Goal: Information Seeking & Learning: Find specific fact

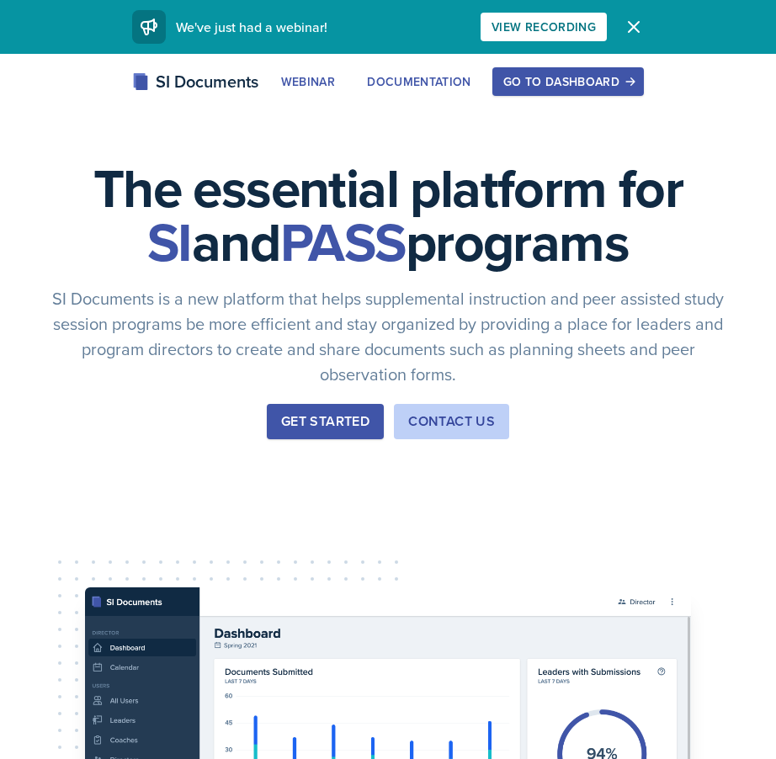
click at [524, 76] on div "Go to Dashboard" at bounding box center [568, 81] width 130 height 13
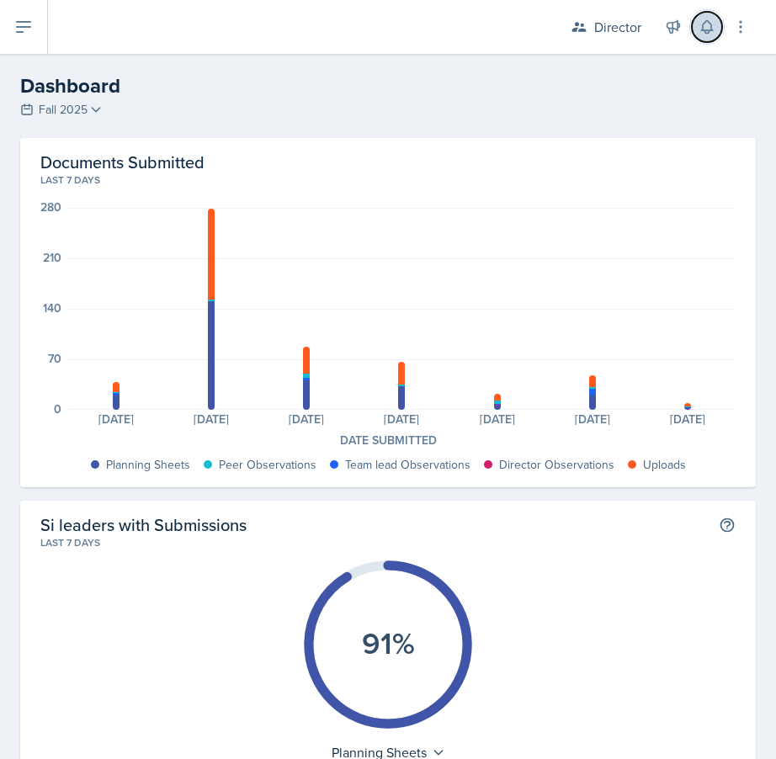
click at [698, 29] on icon at bounding box center [706, 27] width 17 height 17
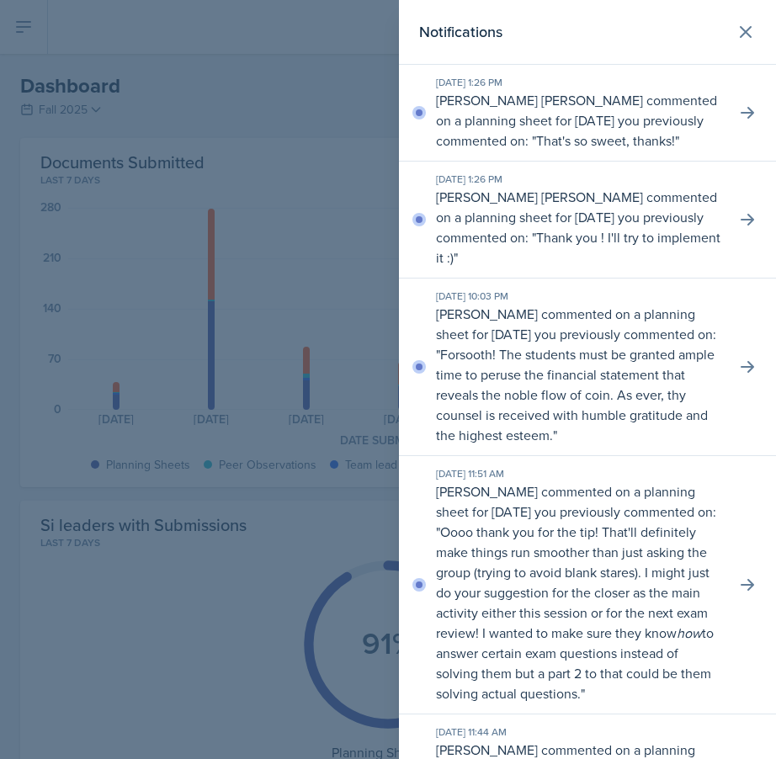
click at [21, 439] on div at bounding box center [388, 379] width 776 height 759
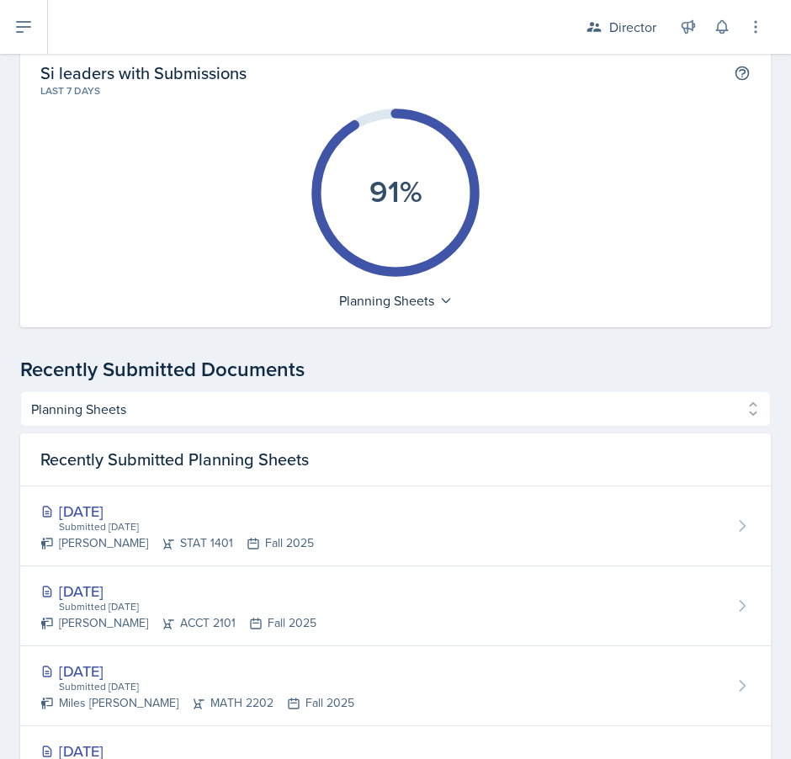
scroll to position [464, 0]
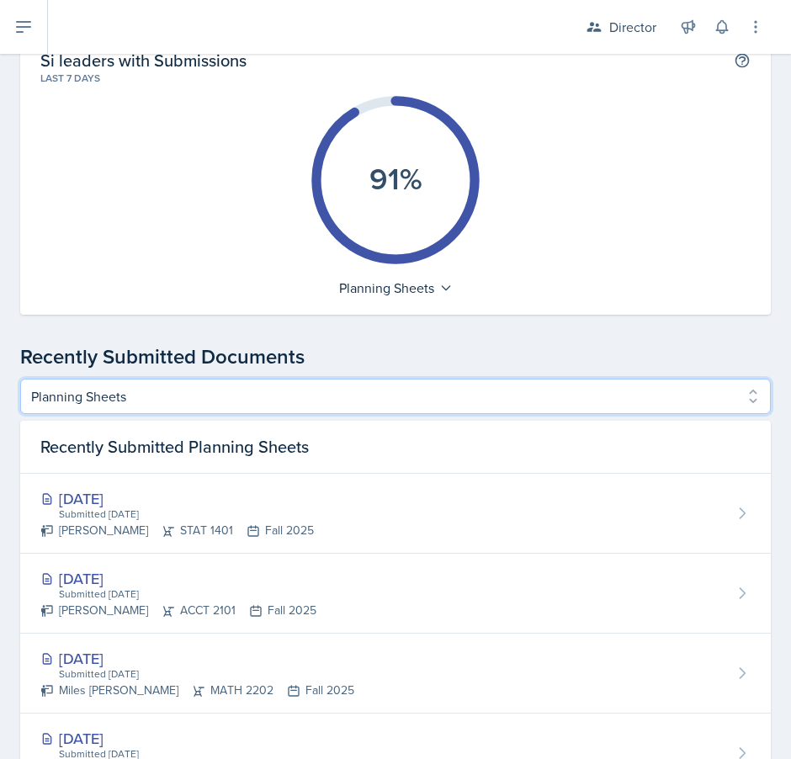
click at [213, 402] on select "Planning Sheets Peer Observations Team lead Observations Director Observations …" at bounding box center [395, 396] width 750 height 35
select select "Director Observations"
click at [20, 379] on select "Planning Sheets Peer Observations Team lead Observations Director Observations …" at bounding box center [395, 396] width 750 height 35
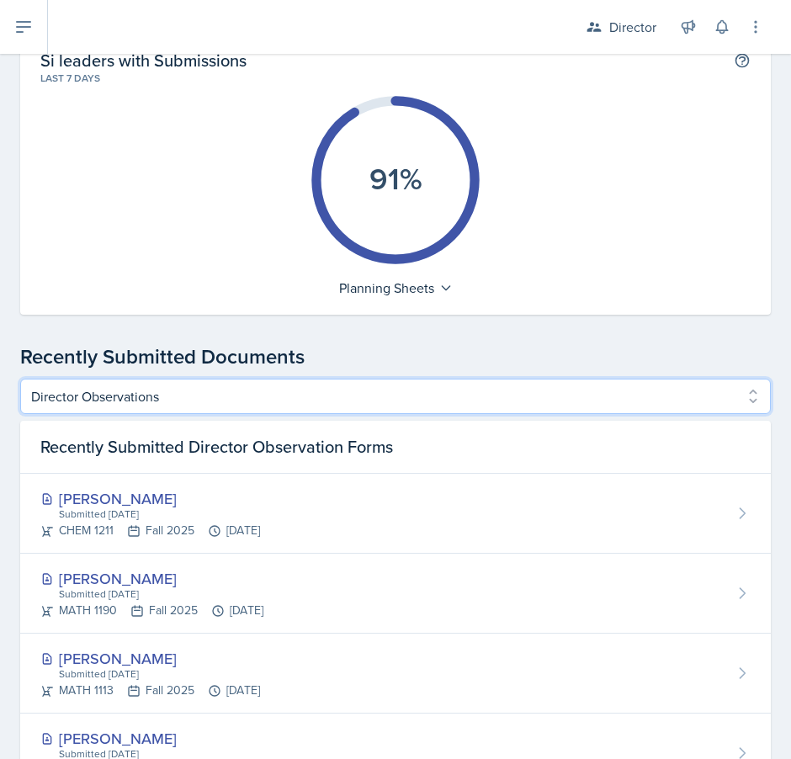
click at [282, 387] on select "Planning Sheets Peer Observations Team lead Observations Director Observations …" at bounding box center [395, 396] width 750 height 35
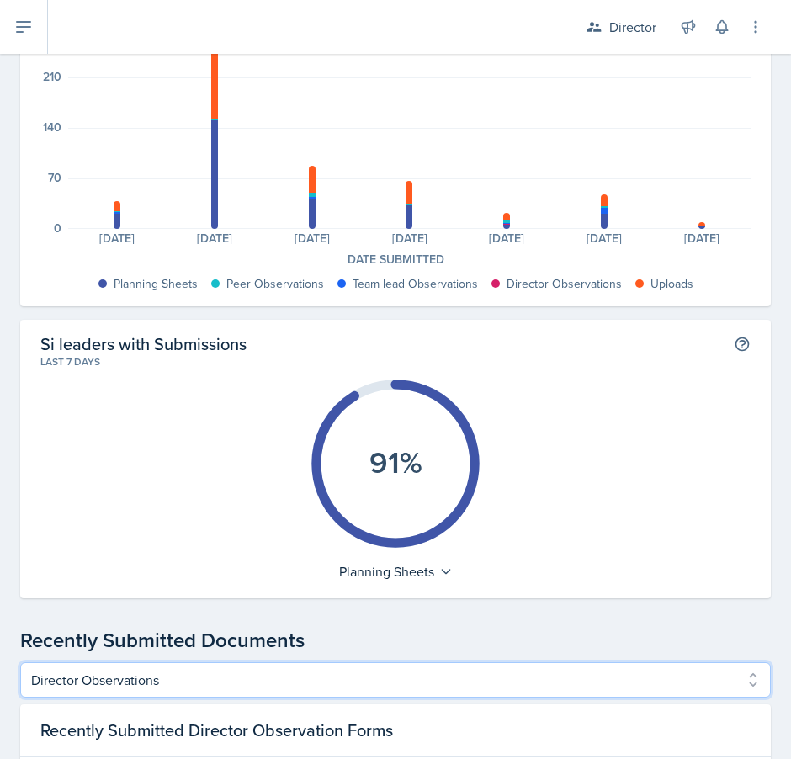
scroll to position [0, 0]
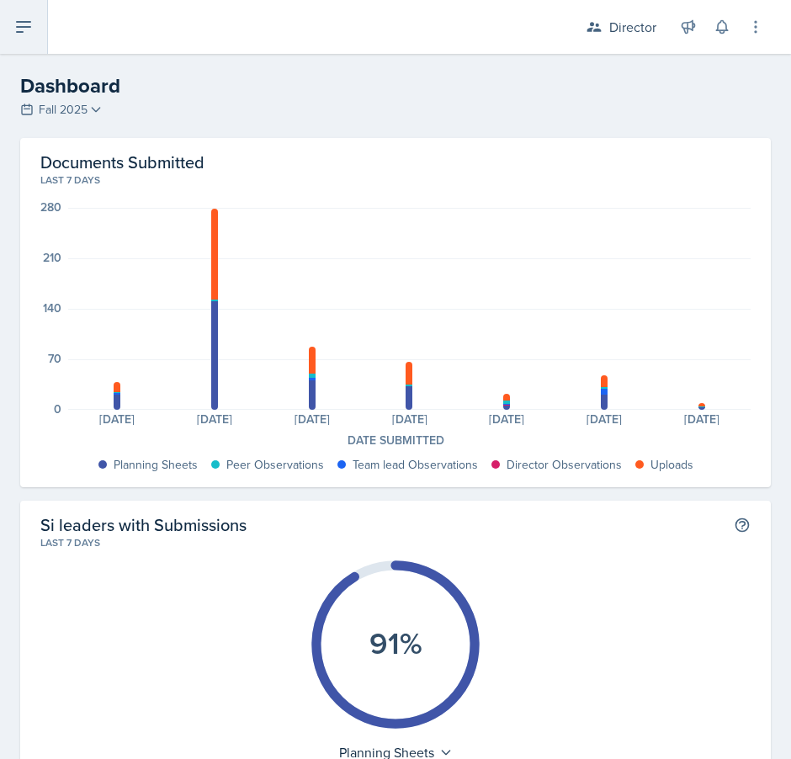
click at [8, 36] on button at bounding box center [24, 27] width 48 height 54
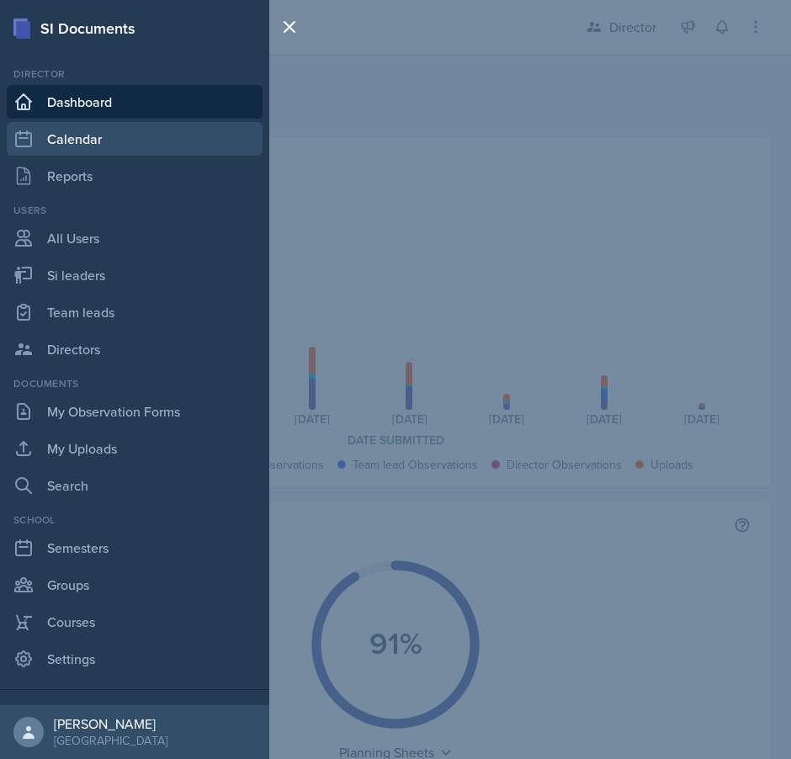
click at [109, 140] on link "Calendar" at bounding box center [135, 139] width 256 height 34
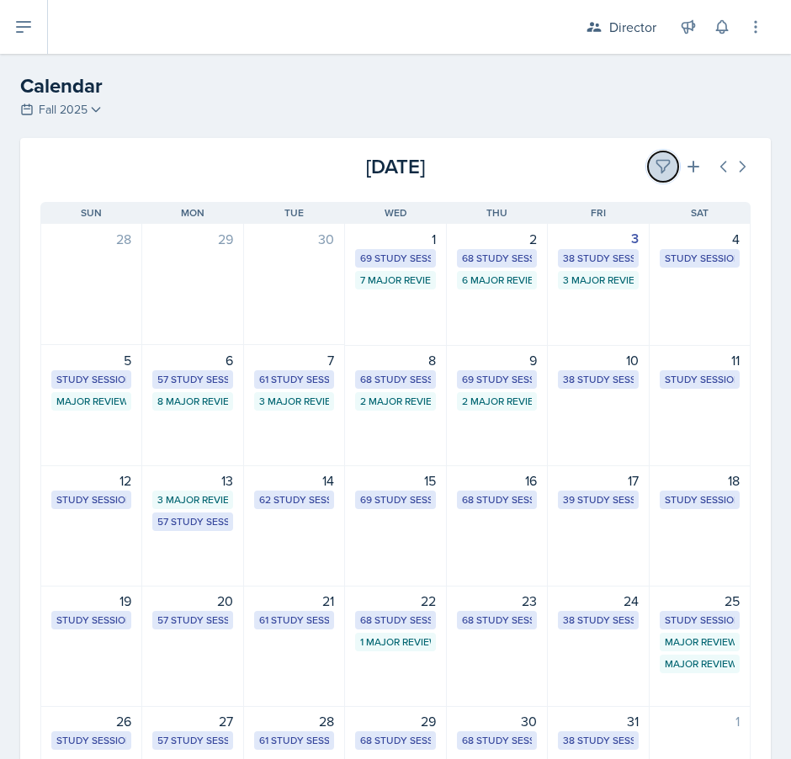
click at [663, 164] on icon at bounding box center [663, 166] width 17 height 17
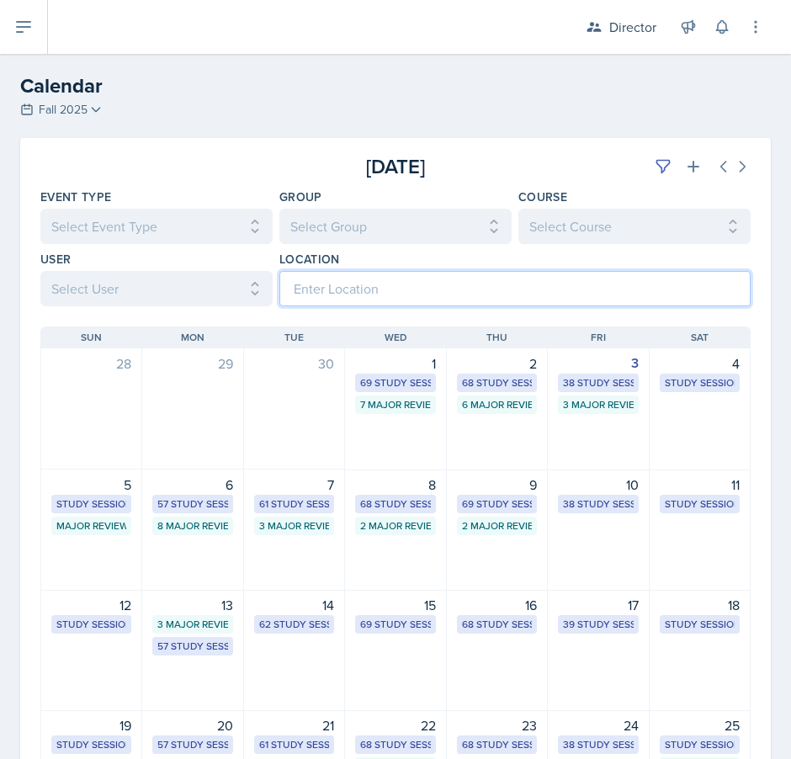
click at [362, 283] on input at bounding box center [514, 288] width 471 height 35
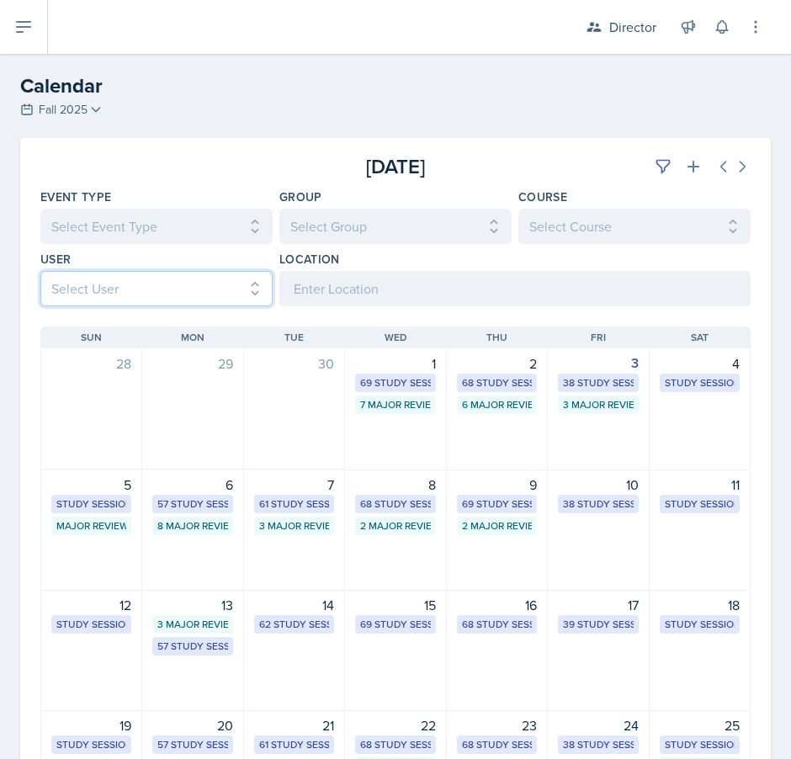
click at [183, 271] on select "Select User All [PERSON_NAME] [PERSON_NAME] [PERSON_NAME] [PERSON_NAME] [PERSON…" at bounding box center [156, 288] width 232 height 35
select select "1a105d51-cd4e-4d4b-91ed-009488272f52"
click at [40, 271] on select "Select User All [PERSON_NAME] [PERSON_NAME] [PERSON_NAME] [PERSON_NAME] [PERSON…" at bounding box center [156, 288] width 232 height 35
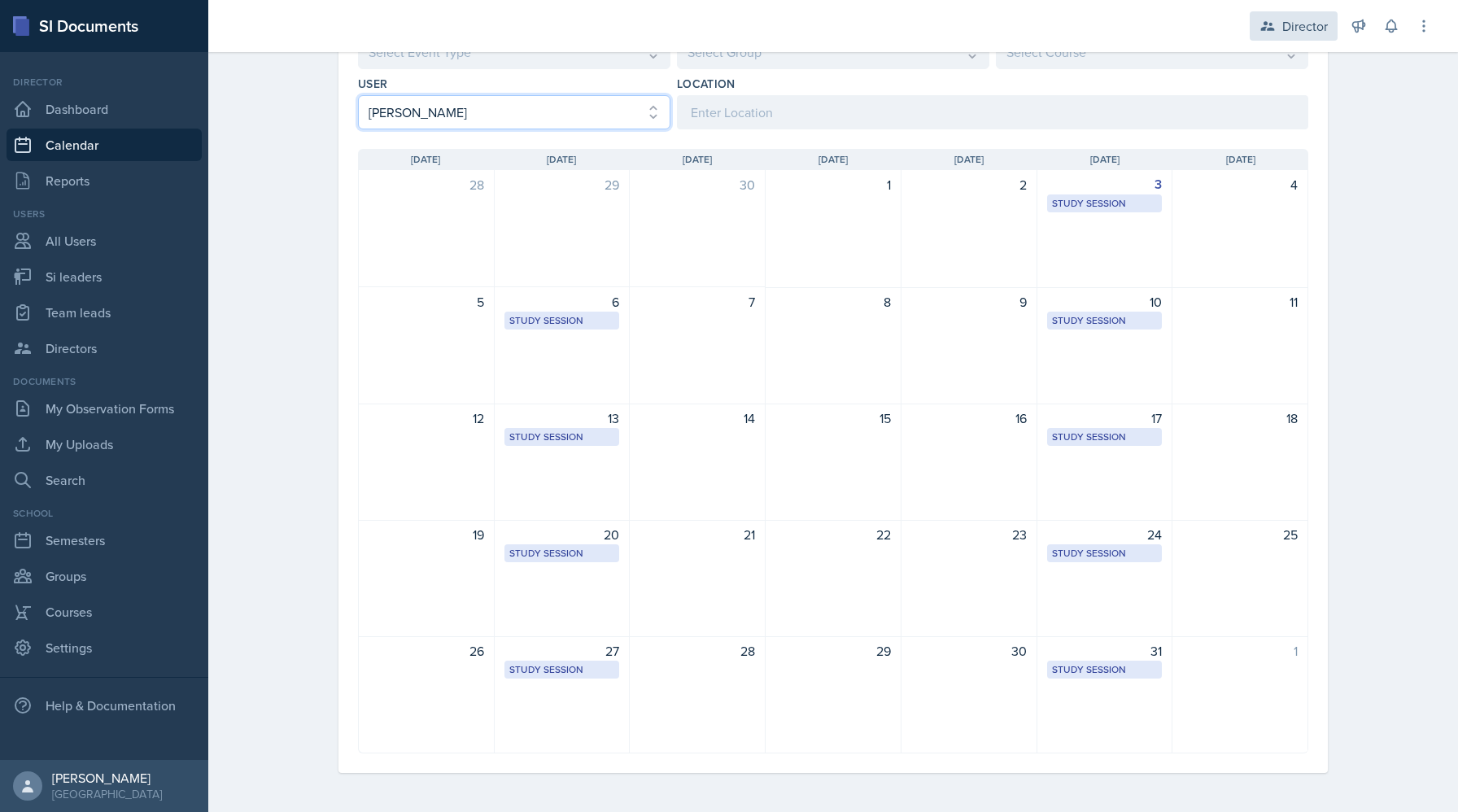
scroll to position [166, 0]
click at [136, 269] on link "Si leaders" at bounding box center [104, 276] width 195 height 33
select select "2bed604d-1099-4043-b1bc-2365e8740244"
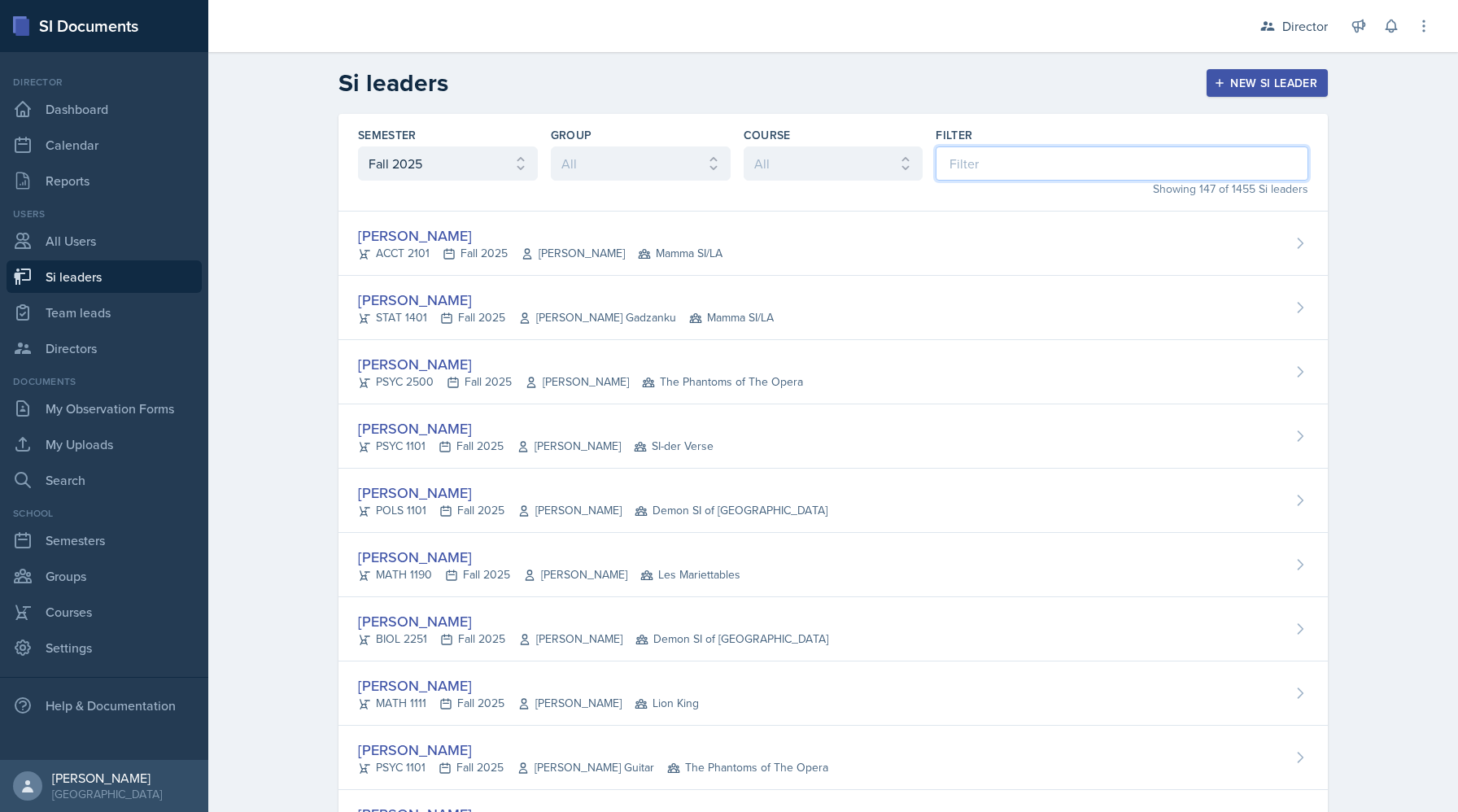
click at [749, 158] on input at bounding box center [1122, 162] width 372 height 34
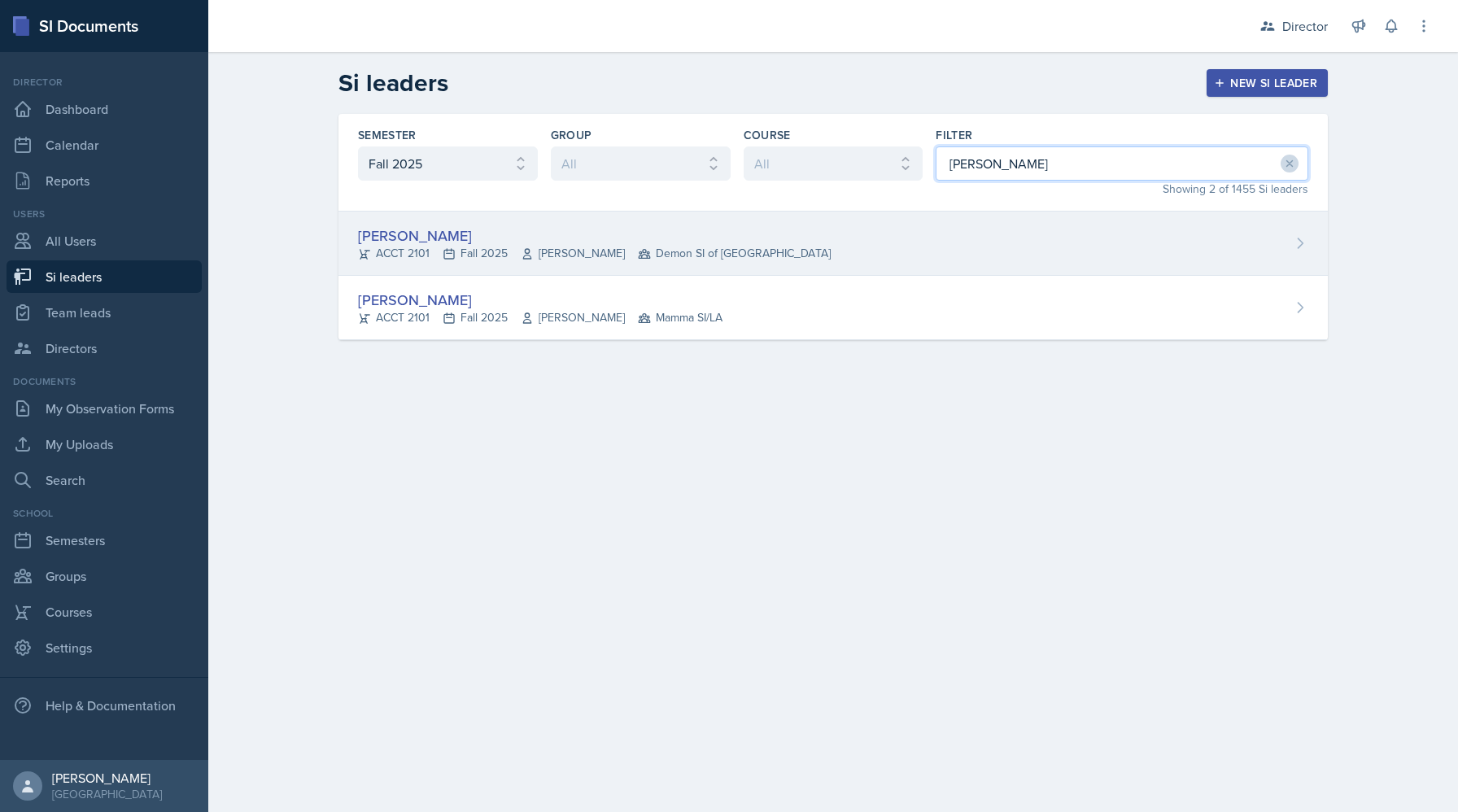
type input "[PERSON_NAME]"
click at [745, 227] on div "[PERSON_NAME]" at bounding box center [594, 235] width 473 height 22
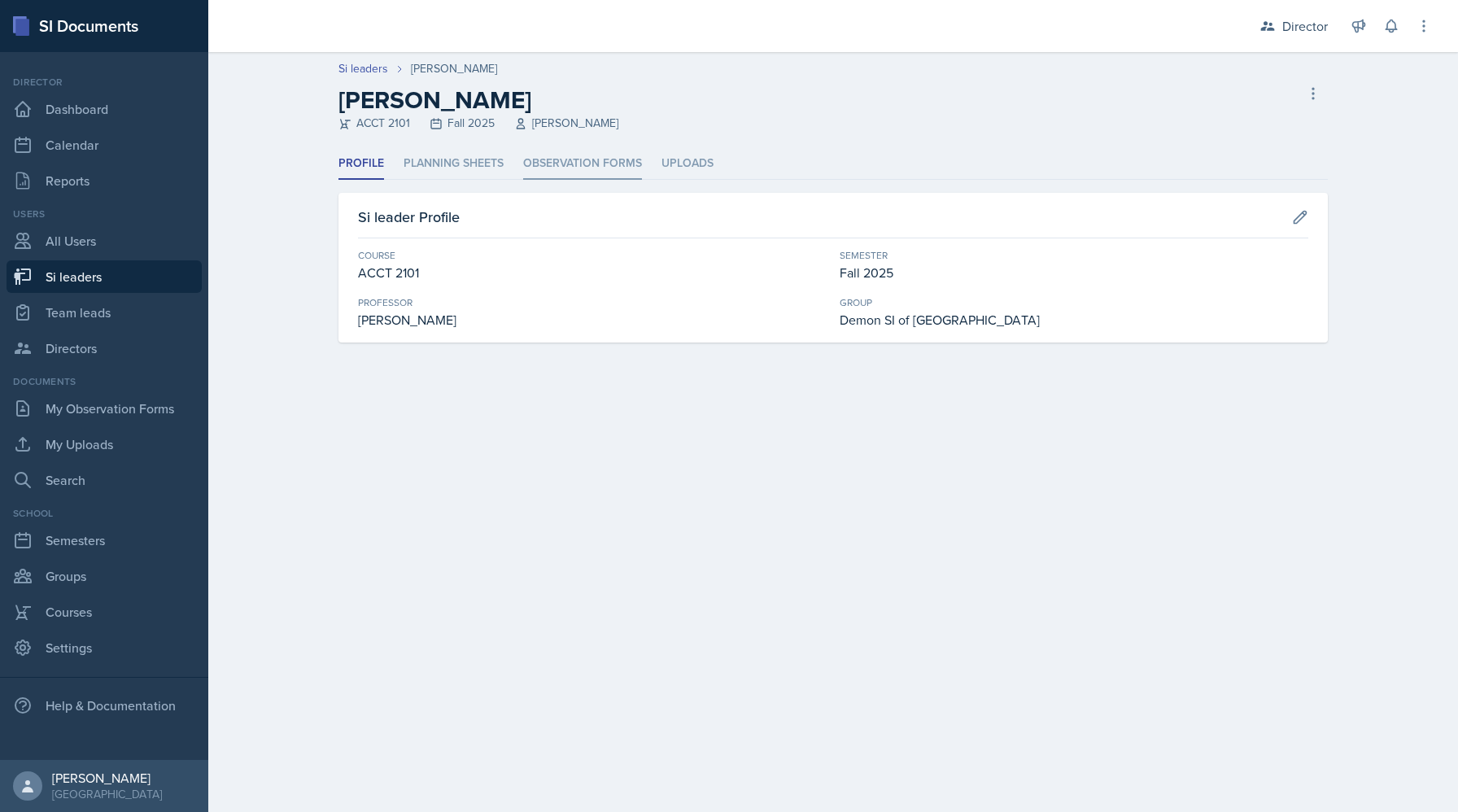
click at [536, 161] on li "Observation Forms" at bounding box center [582, 163] width 119 height 32
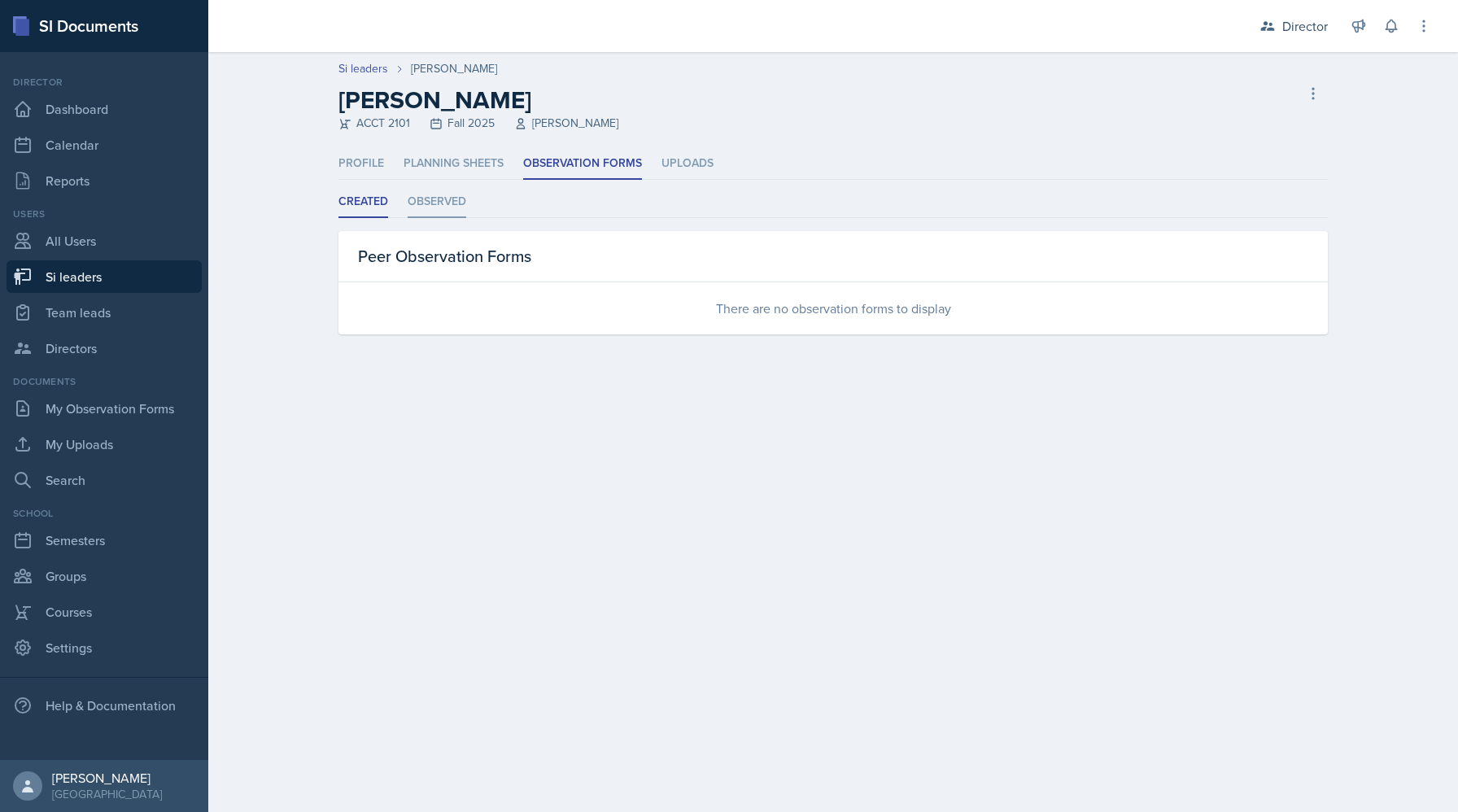
click at [427, 206] on li "Observed" at bounding box center [437, 202] width 59 height 32
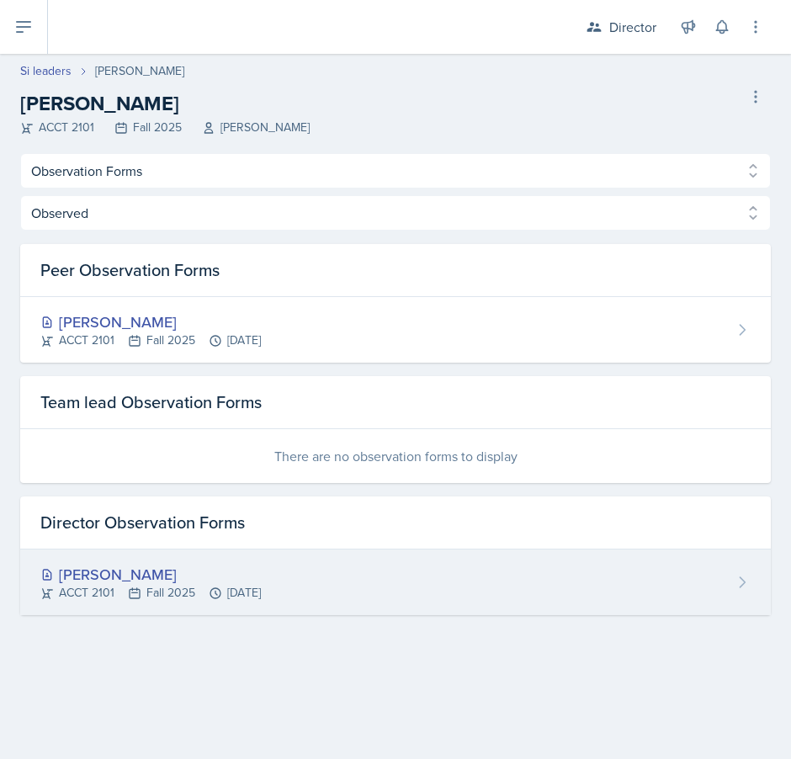
click at [125, 564] on div "[PERSON_NAME]" at bounding box center [150, 574] width 220 height 23
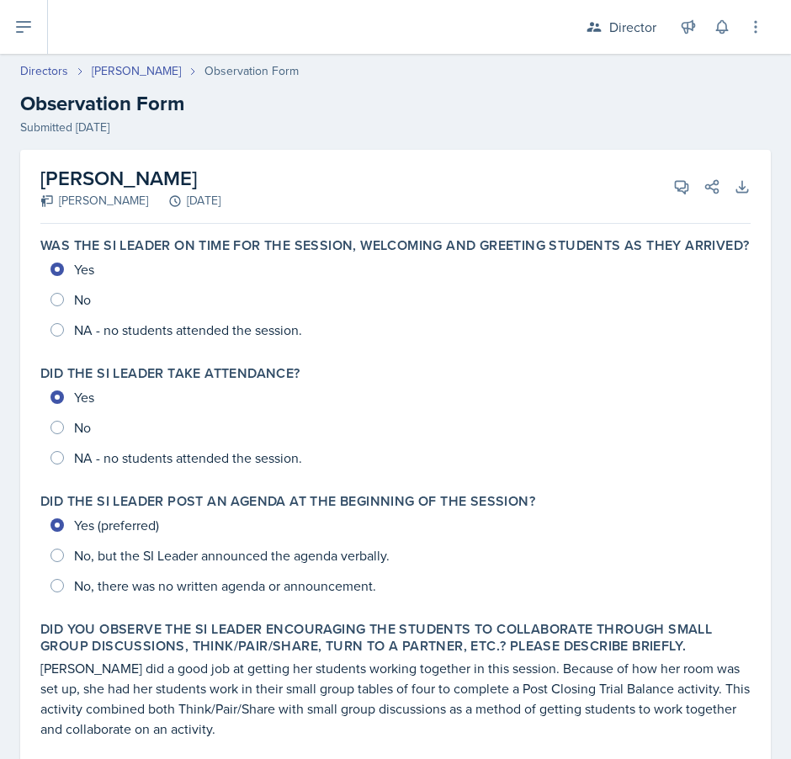
click at [63, 199] on div "[PERSON_NAME]" at bounding box center [94, 201] width 108 height 18
drag, startPoint x: 63, startPoint y: 199, endPoint x: 294, endPoint y: 201, distance: 230.5
click at [220, 201] on div "[PERSON_NAME] [DATE]" at bounding box center [130, 201] width 180 height 18
click at [50, 75] on link "Directors" at bounding box center [44, 71] width 48 height 18
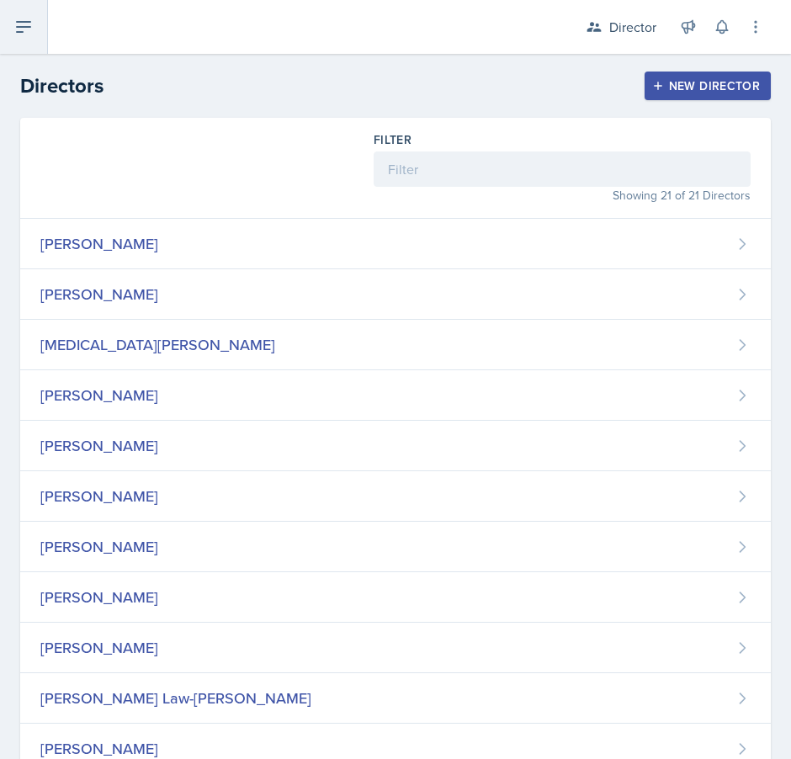
click at [24, 19] on icon at bounding box center [23, 27] width 20 height 20
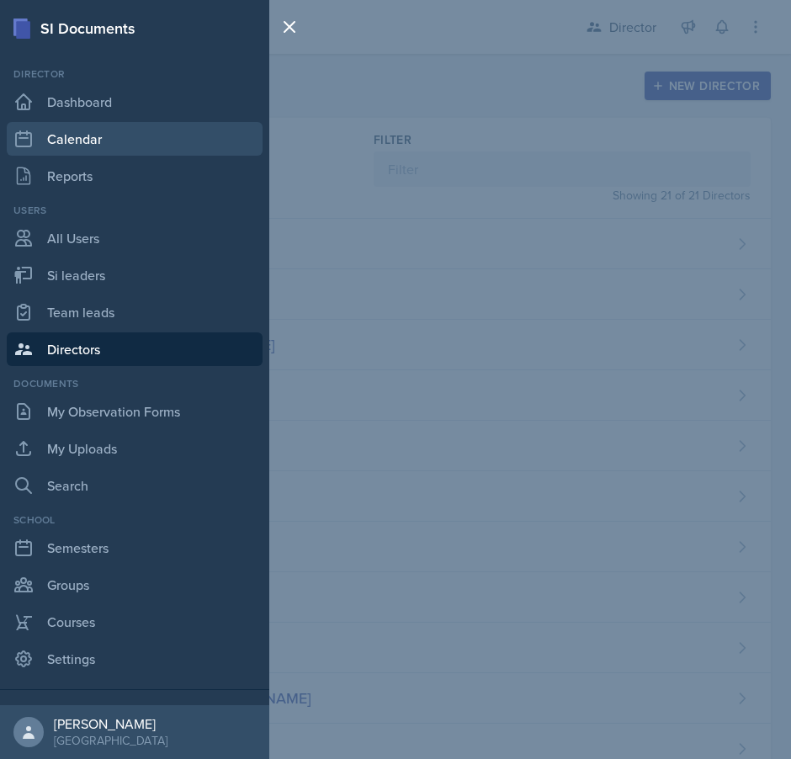
click at [72, 135] on link "Calendar" at bounding box center [135, 139] width 256 height 34
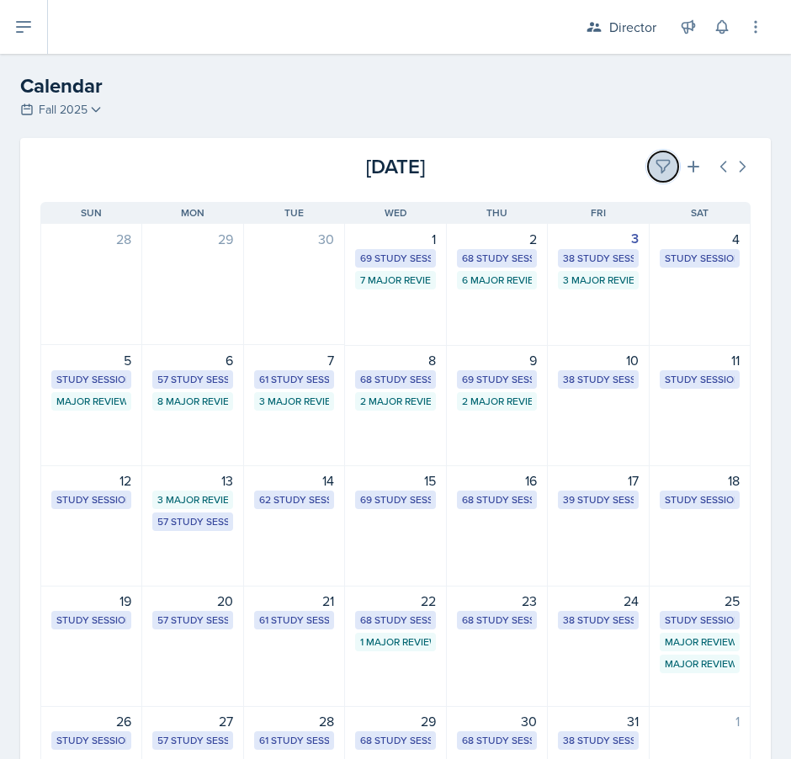
click at [655, 173] on icon at bounding box center [663, 166] width 17 height 17
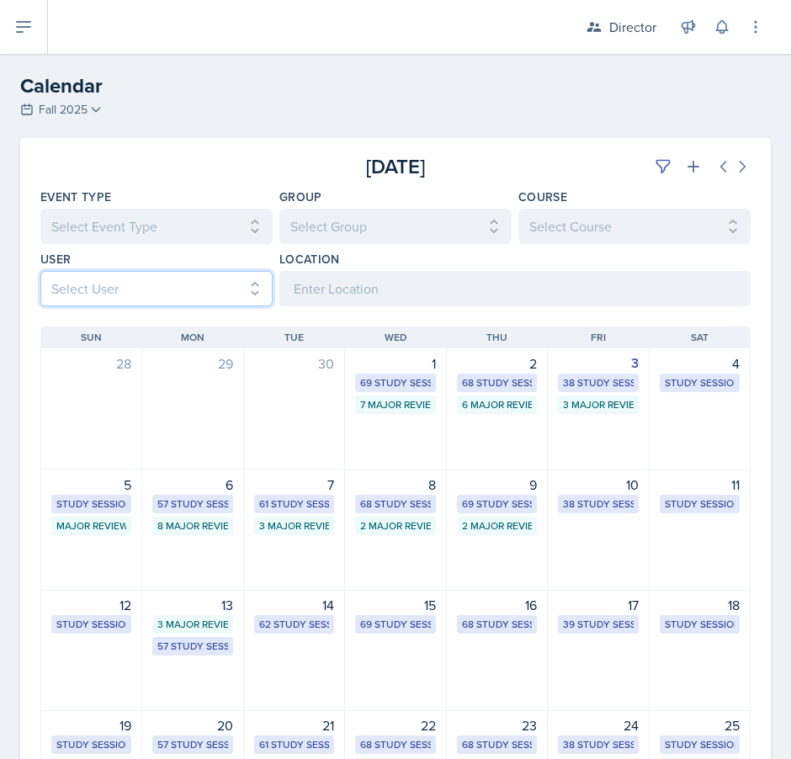
click at [192, 287] on select "Select User All [PERSON_NAME] [PERSON_NAME] [PERSON_NAME] [PERSON_NAME] [PERSON…" at bounding box center [156, 288] width 232 height 35
click at [40, 271] on select "Select User All [PERSON_NAME] [PERSON_NAME] [PERSON_NAME] [PERSON_NAME] [PERSON…" at bounding box center [156, 288] width 232 height 35
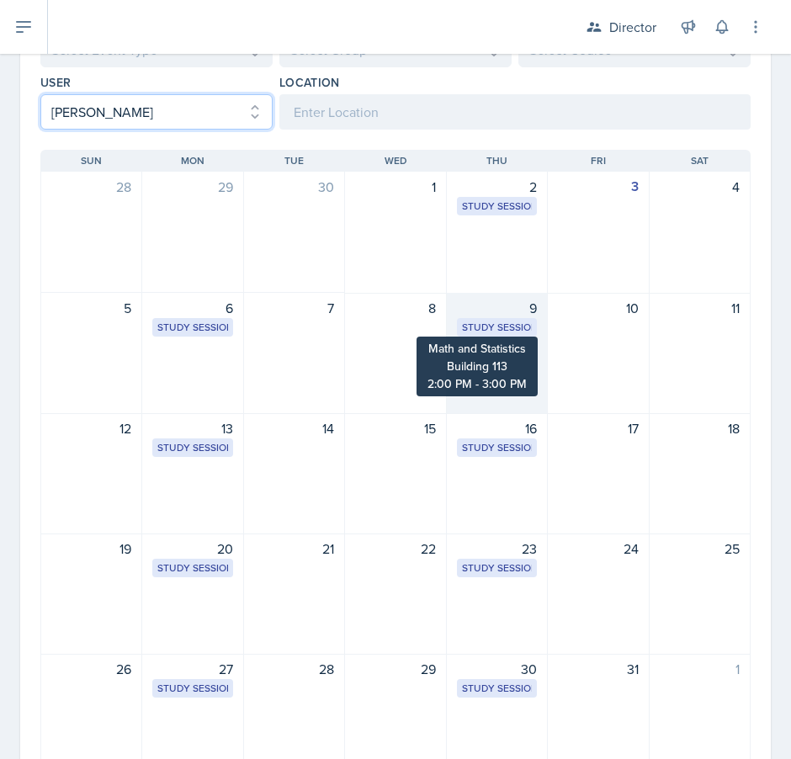
scroll to position [178, 0]
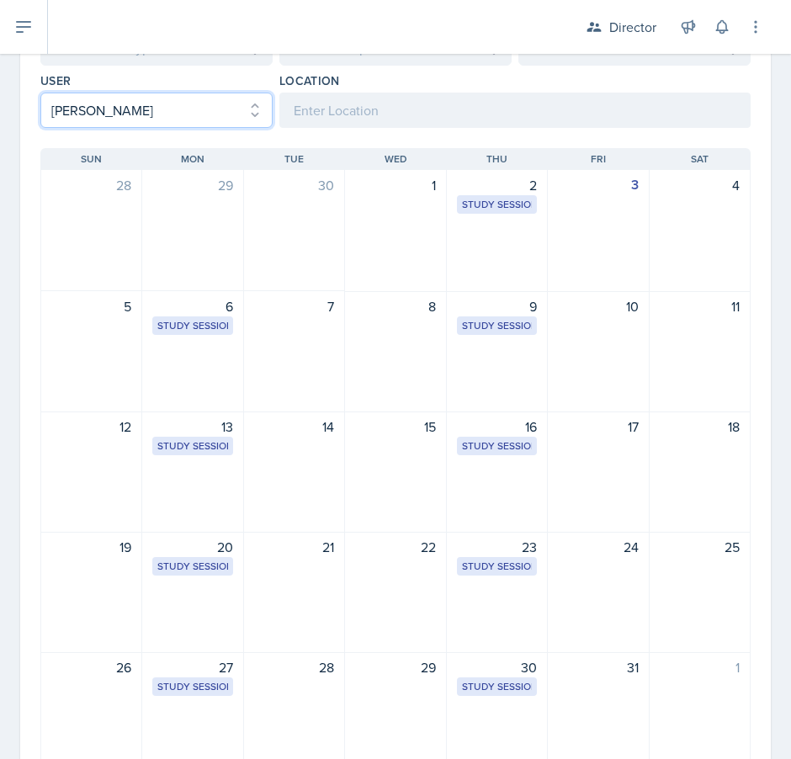
click at [180, 105] on select "Select User All [PERSON_NAME] [PERSON_NAME] [PERSON_NAME] [PERSON_NAME] [PERSON…" at bounding box center [156, 110] width 232 height 35
click at [40, 93] on select "Select User All [PERSON_NAME] [PERSON_NAME] [PERSON_NAME] [PERSON_NAME] [PERSON…" at bounding box center [156, 110] width 232 height 35
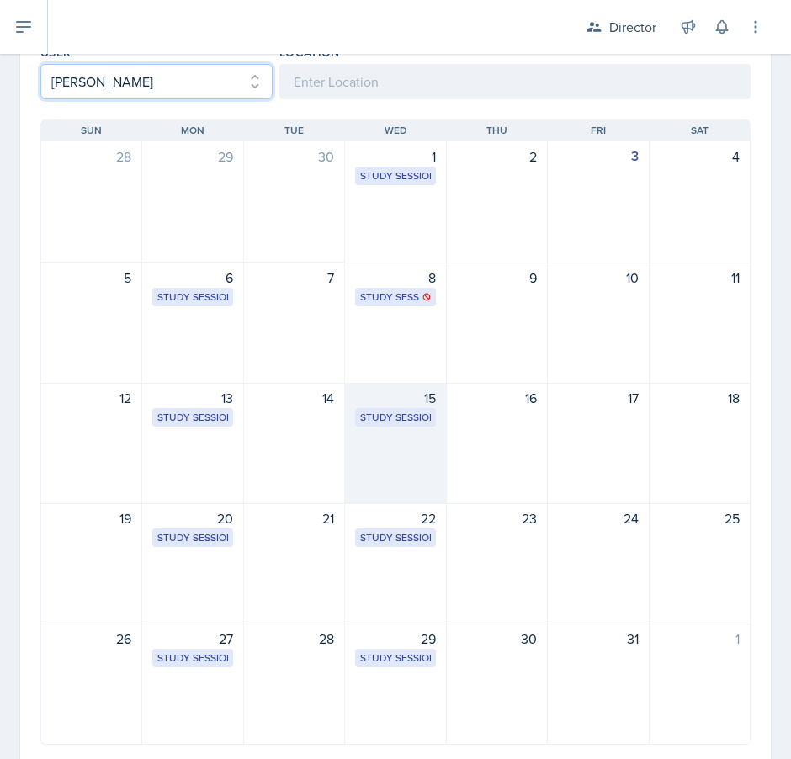
scroll to position [220, 0]
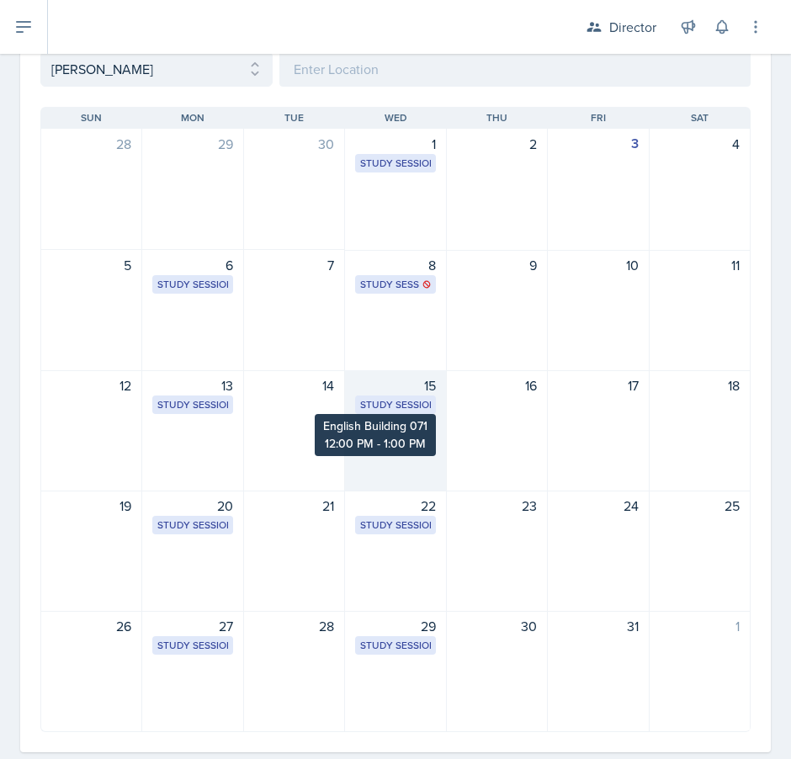
click at [383, 401] on div "Study Session" at bounding box center [395, 404] width 70 height 15
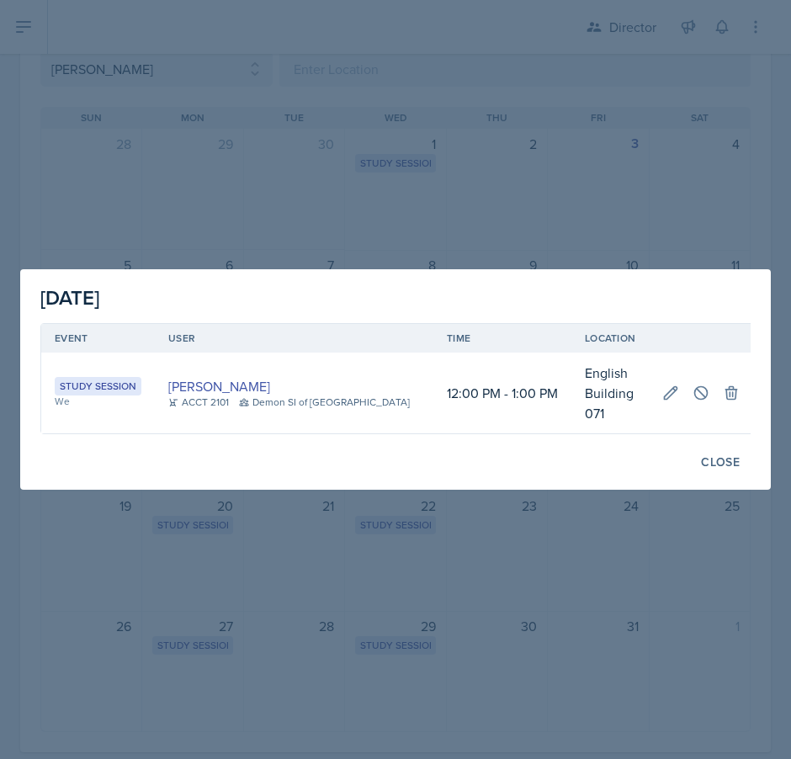
click at [396, 546] on div at bounding box center [395, 379] width 791 height 759
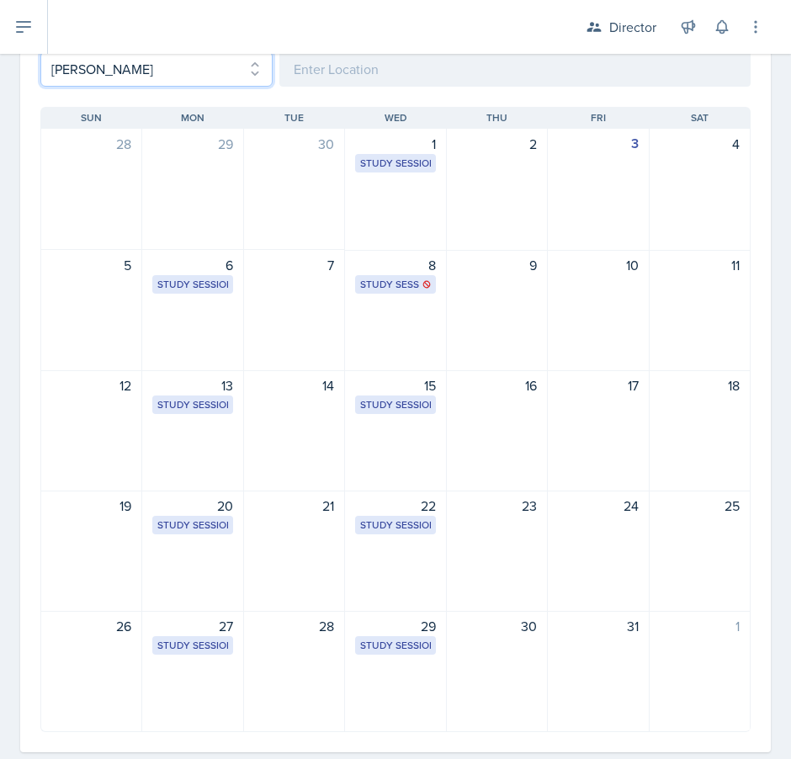
click at [165, 67] on select "Select User All [PERSON_NAME] [PERSON_NAME] [PERSON_NAME] [PERSON_NAME] [PERSON…" at bounding box center [156, 68] width 232 height 35
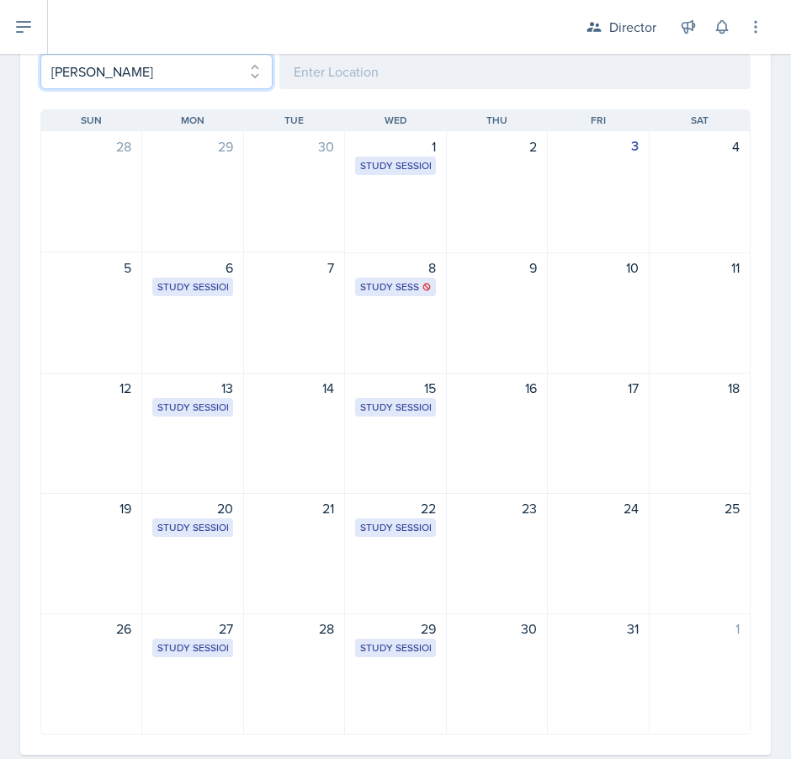
click at [40, 54] on select "Select User All [PERSON_NAME] [PERSON_NAME] [PERSON_NAME] [PERSON_NAME] [PERSON…" at bounding box center [156, 71] width 232 height 35
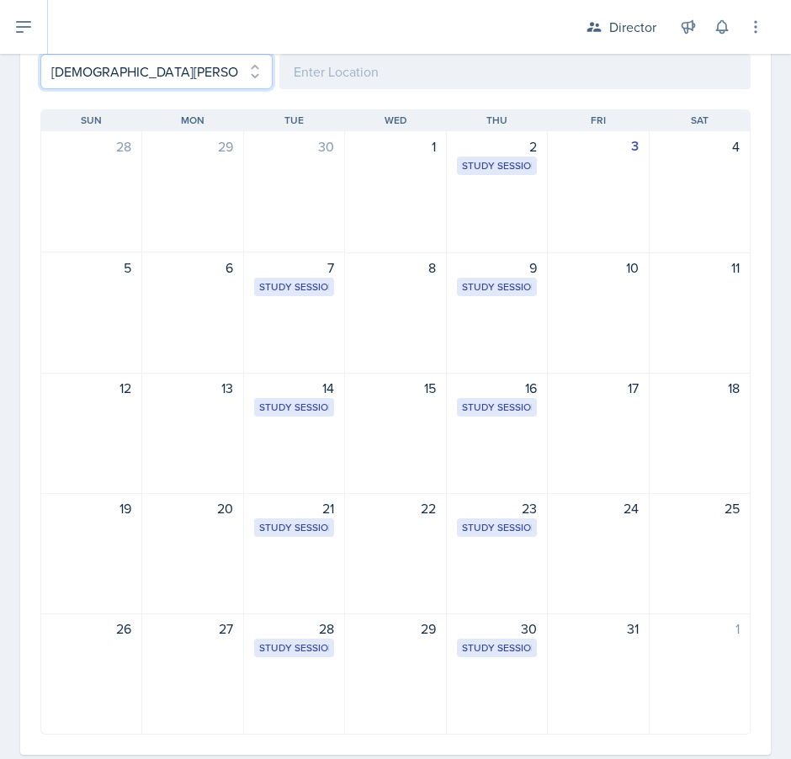
click at [173, 76] on select "Select User All [PERSON_NAME] [PERSON_NAME] [PERSON_NAME] [PERSON_NAME] [PERSON…" at bounding box center [156, 71] width 232 height 35
click at [40, 54] on select "Select User All [PERSON_NAME] [PERSON_NAME] [PERSON_NAME] [PERSON_NAME] [PERSON…" at bounding box center [156, 71] width 232 height 35
click at [156, 68] on select "Select User All [PERSON_NAME] [PERSON_NAME] [PERSON_NAME] [PERSON_NAME] [PERSON…" at bounding box center [156, 71] width 232 height 35
click at [40, 54] on select "Select User All [PERSON_NAME] [PERSON_NAME] [PERSON_NAME] [PERSON_NAME] [PERSON…" at bounding box center [156, 71] width 232 height 35
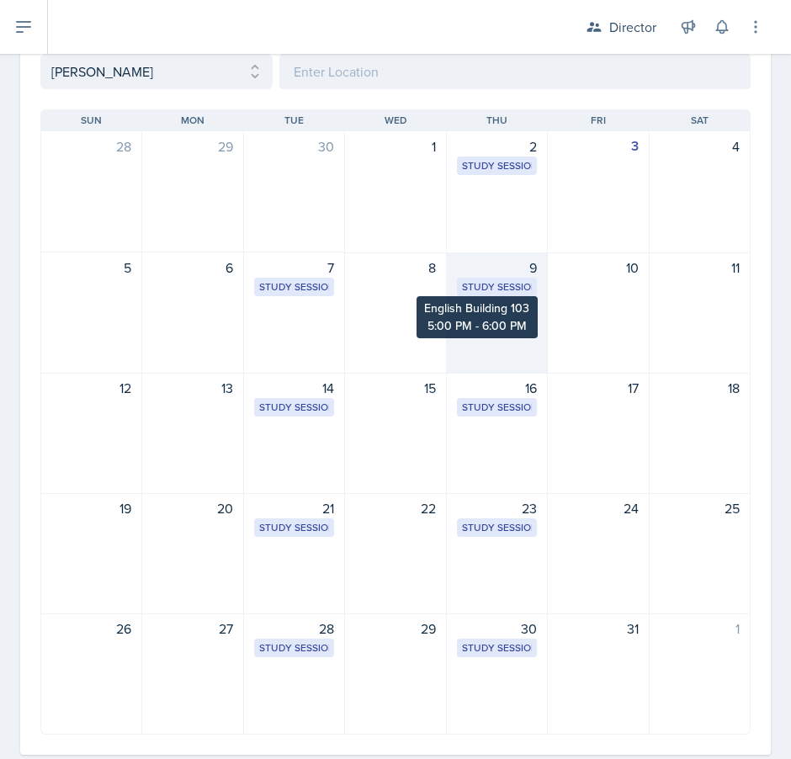
click at [475, 288] on div "Study Session" at bounding box center [497, 286] width 70 height 15
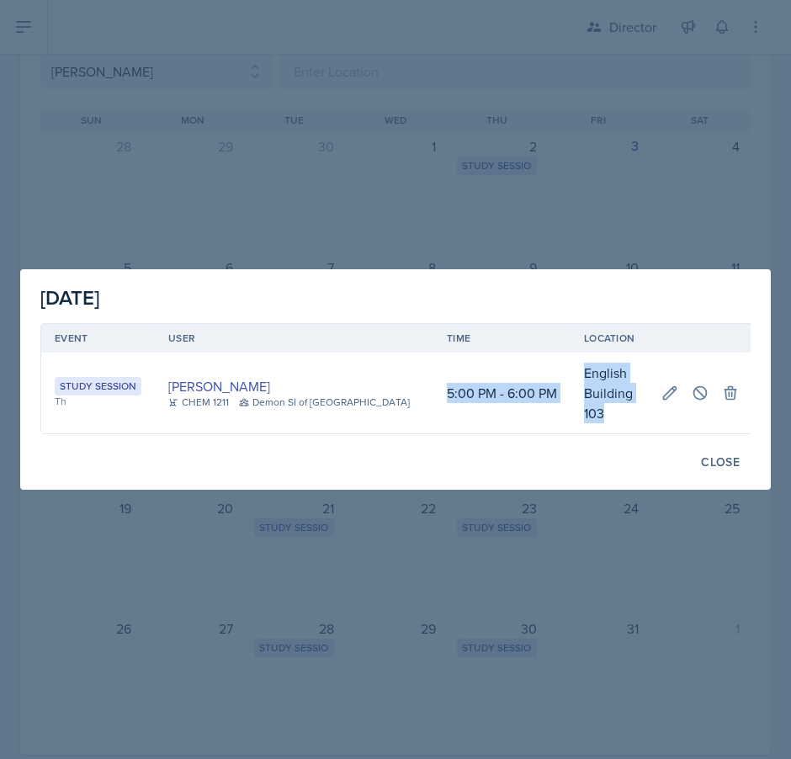
drag, startPoint x: 585, startPoint y: 405, endPoint x: 389, endPoint y: 388, distance: 196.7
click at [389, 388] on tr "Study Session Th [PERSON_NAME] CHEM 1211 Demon SI of [GEOGRAPHIC_DATA] 5:00 PM …" at bounding box center [396, 393] width 711 height 81
copy tr "5:00 PM - 6:00 PM English Building 103"
click at [704, 455] on div "Close" at bounding box center [720, 461] width 39 height 13
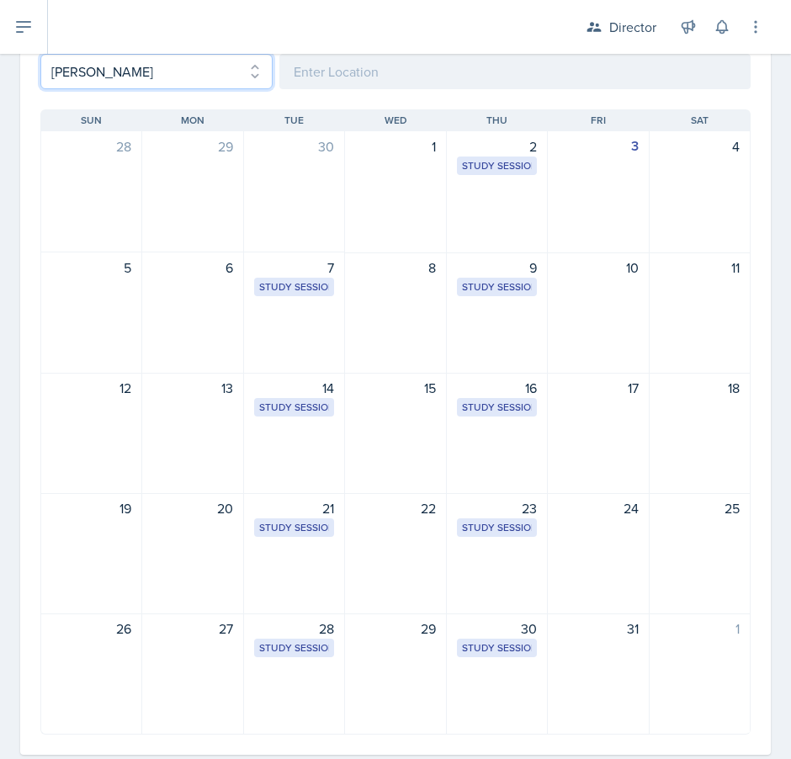
click at [153, 79] on select "Select User All [PERSON_NAME] [PERSON_NAME] [PERSON_NAME] [PERSON_NAME] [PERSON…" at bounding box center [156, 71] width 232 height 35
click at [40, 54] on select "Select User All [PERSON_NAME] [PERSON_NAME] [PERSON_NAME] [PERSON_NAME] [PERSON…" at bounding box center [156, 71] width 232 height 35
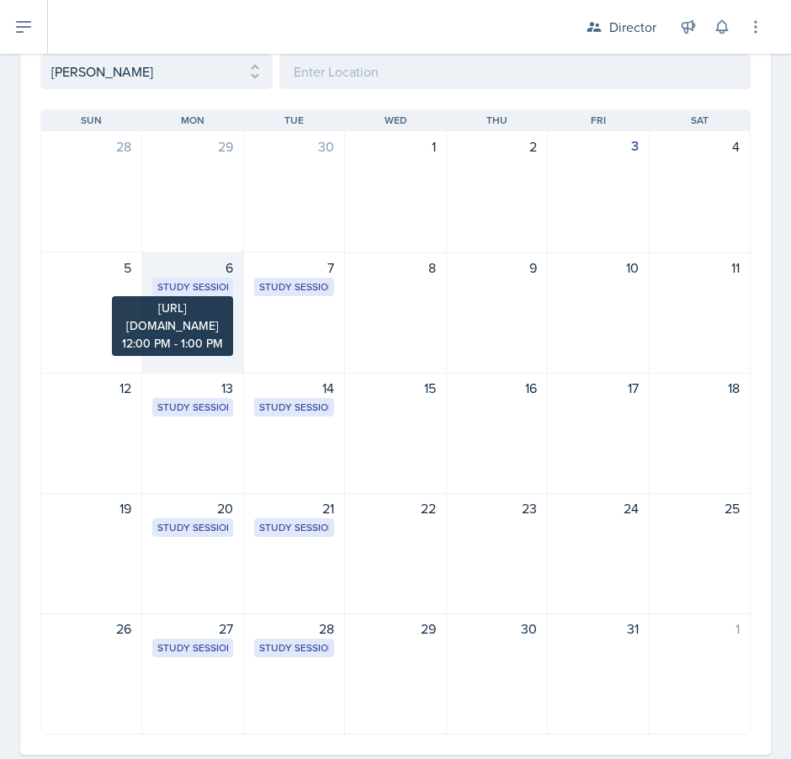
click at [204, 284] on div "Study Session" at bounding box center [192, 286] width 70 height 15
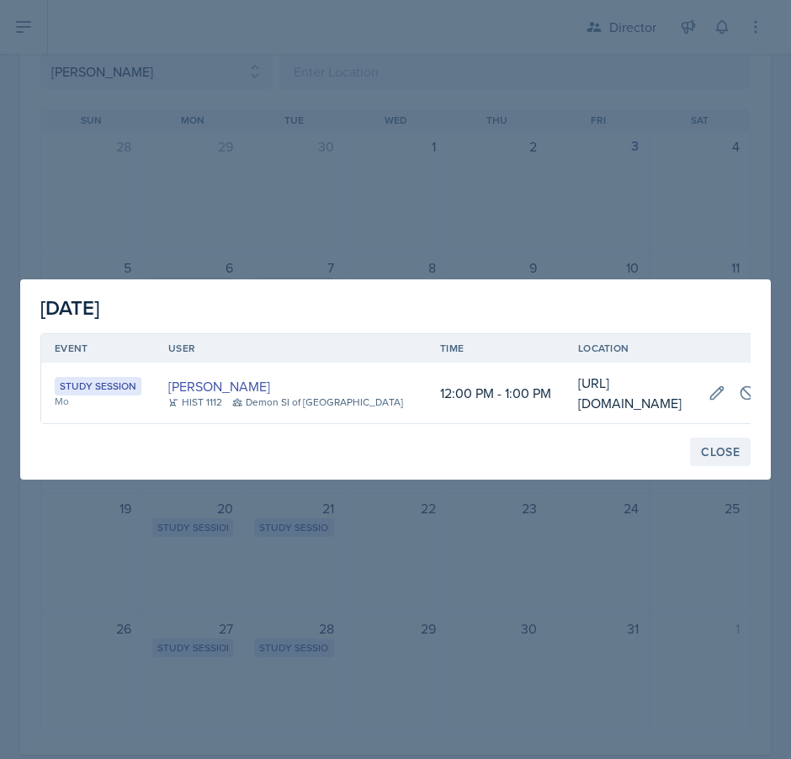
click at [719, 459] on div "Close" at bounding box center [720, 451] width 39 height 13
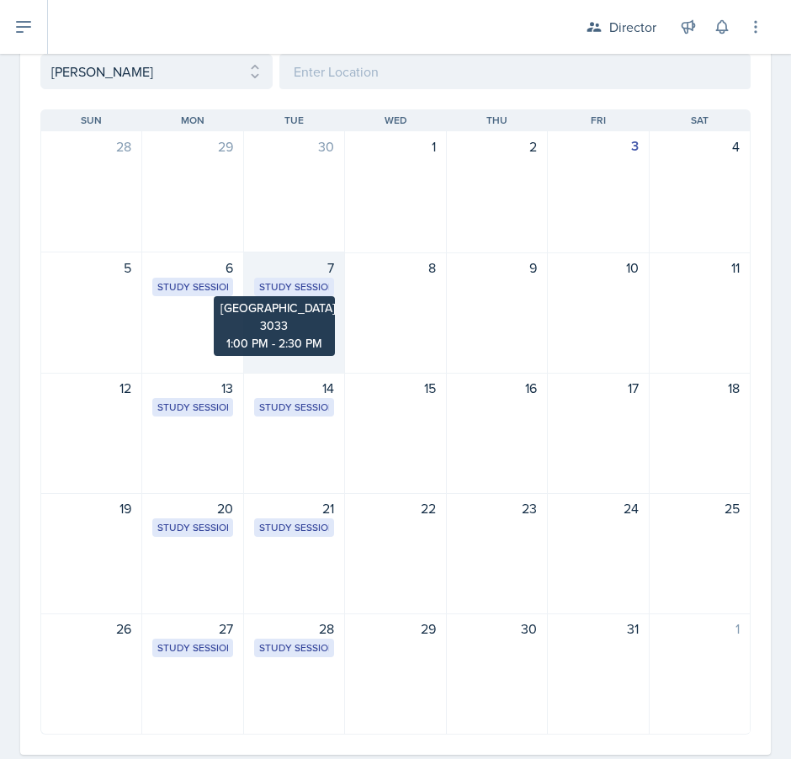
click at [297, 283] on div "Study Session" at bounding box center [294, 286] width 70 height 15
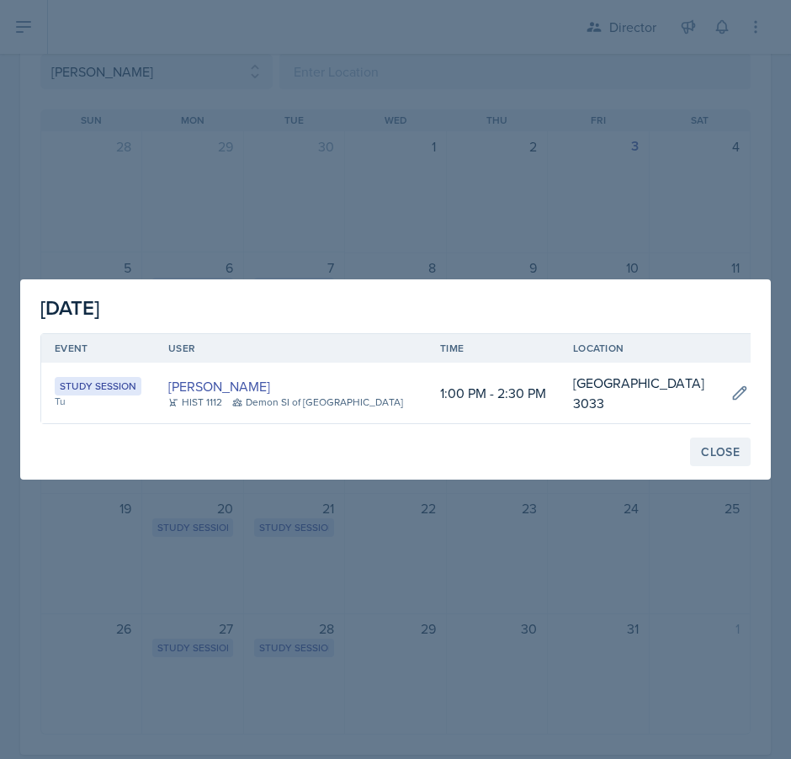
click at [717, 451] on div "Close" at bounding box center [720, 451] width 39 height 13
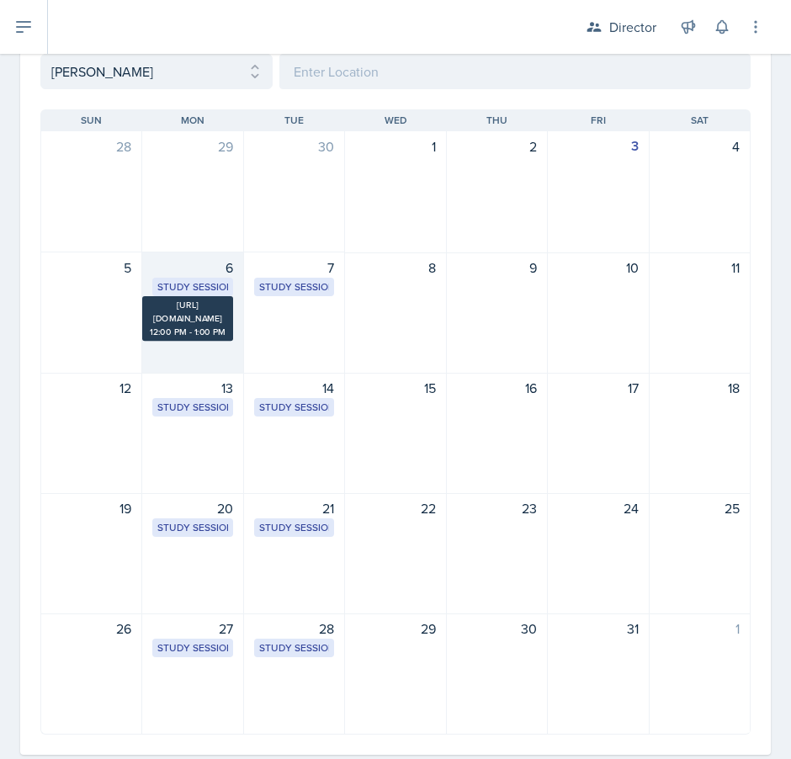
click at [212, 284] on div "Study Session" at bounding box center [192, 286] width 70 height 15
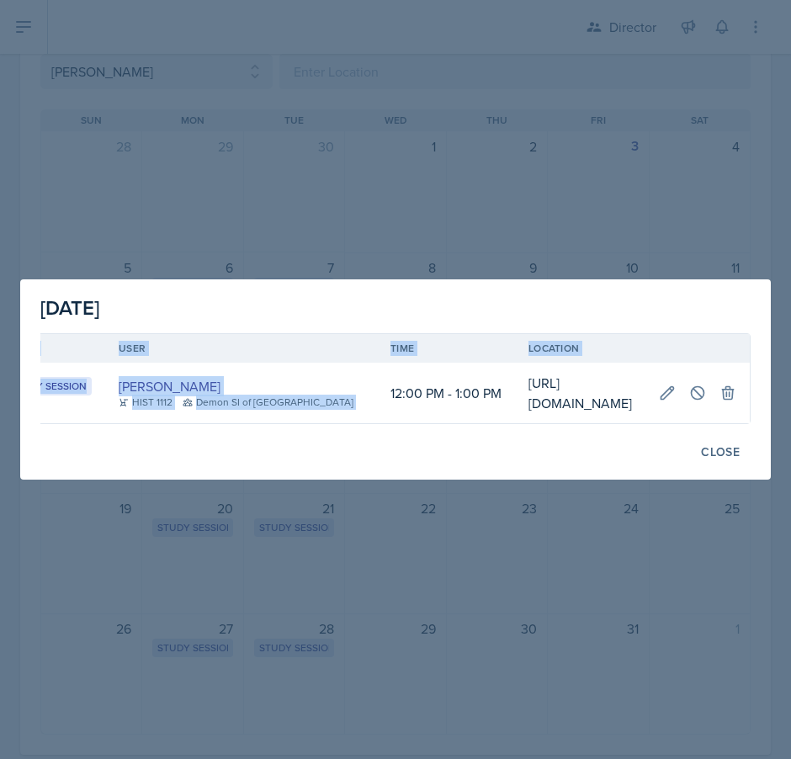
scroll to position [0, 465]
drag, startPoint x: 390, startPoint y: 393, endPoint x: 666, endPoint y: 437, distance: 279.4
click at [666, 423] on tr "Study Session Mo [PERSON_NAME] HIST 1112 Demon SI of [GEOGRAPHIC_DATA] 12:00 PM…" at bounding box center [371, 393] width 758 height 61
copy table "Event User Time Location Study Session Mo [PERSON_NAME] HIST 1112 Demon SI of […"
click at [708, 466] on button "Close" at bounding box center [720, 451] width 61 height 29
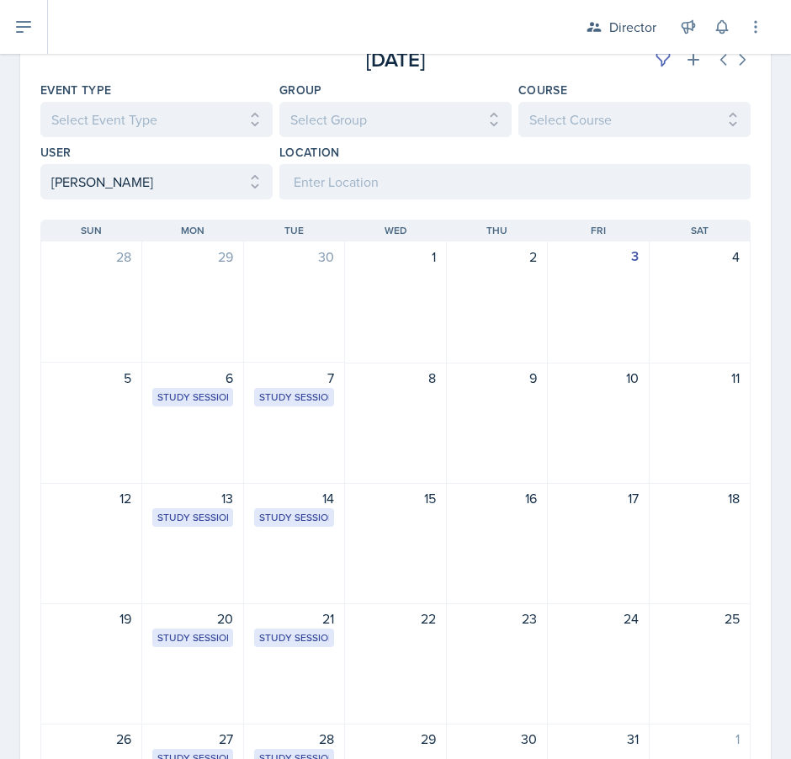
scroll to position [99, 0]
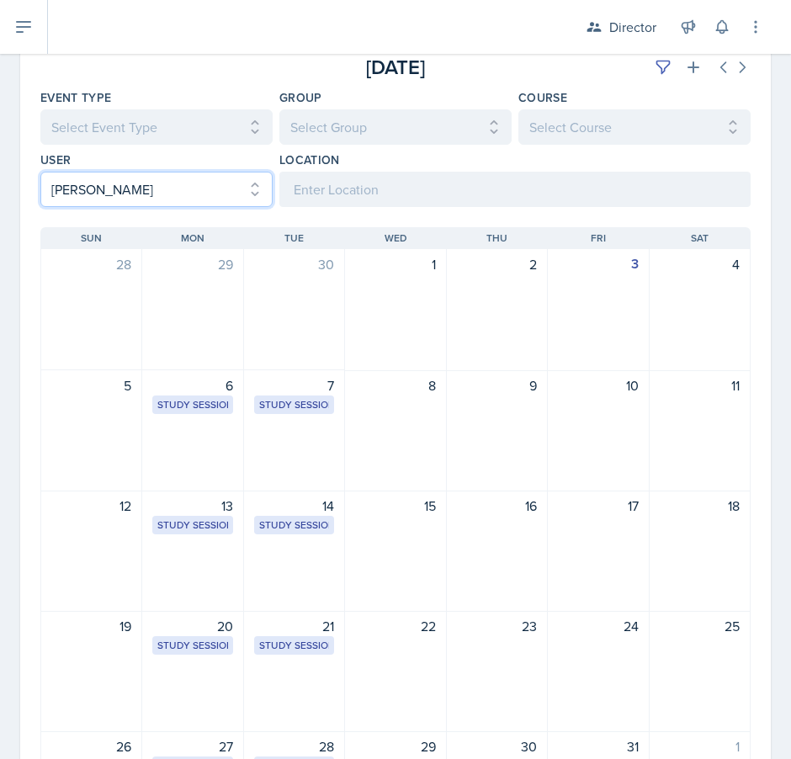
click at [189, 202] on select "Select User All [PERSON_NAME] [PERSON_NAME] [PERSON_NAME] [PERSON_NAME] [PERSON…" at bounding box center [156, 189] width 232 height 35
select select "569f244a-c604-487a-8376-c5b42f853a87"
click at [40, 172] on select "Select User All [PERSON_NAME] [PERSON_NAME] [PERSON_NAME] [PERSON_NAME] [PERSON…" at bounding box center [156, 189] width 232 height 35
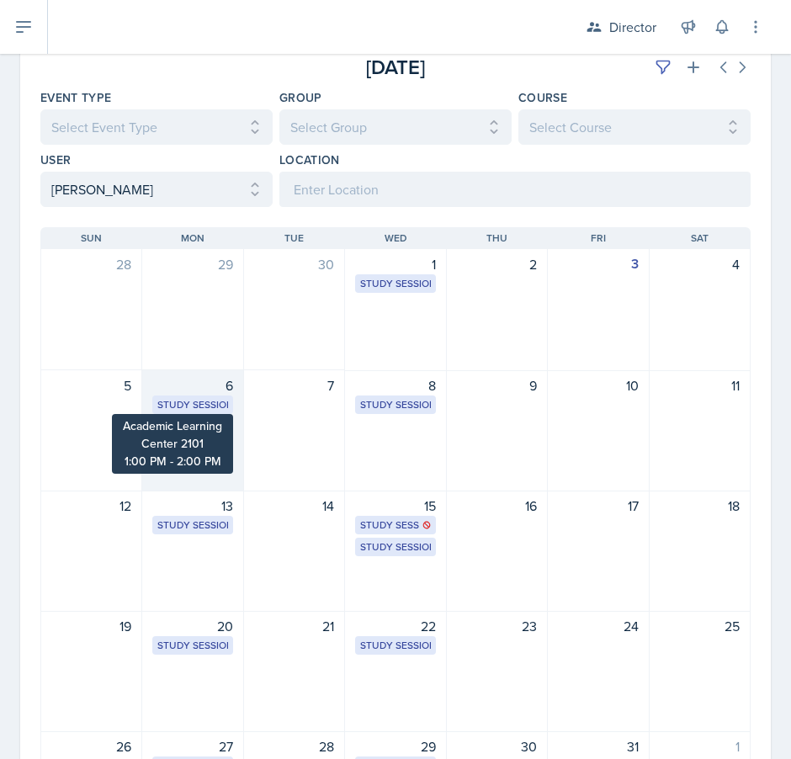
click at [196, 406] on div "Study Session" at bounding box center [192, 404] width 70 height 15
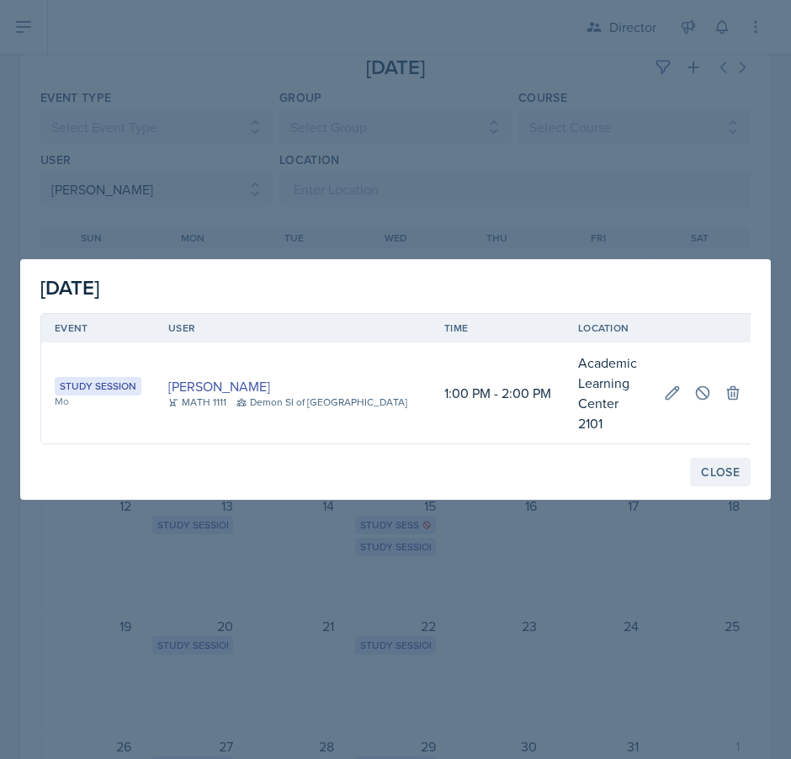
click at [710, 465] on div "Close" at bounding box center [720, 471] width 39 height 13
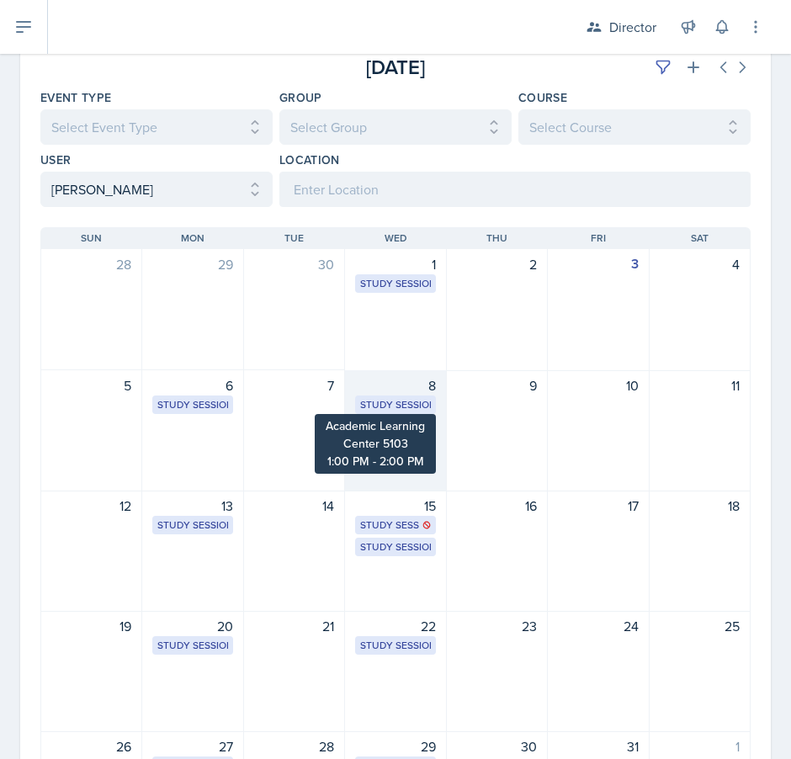
click at [403, 402] on div "Study Session" at bounding box center [395, 404] width 70 height 15
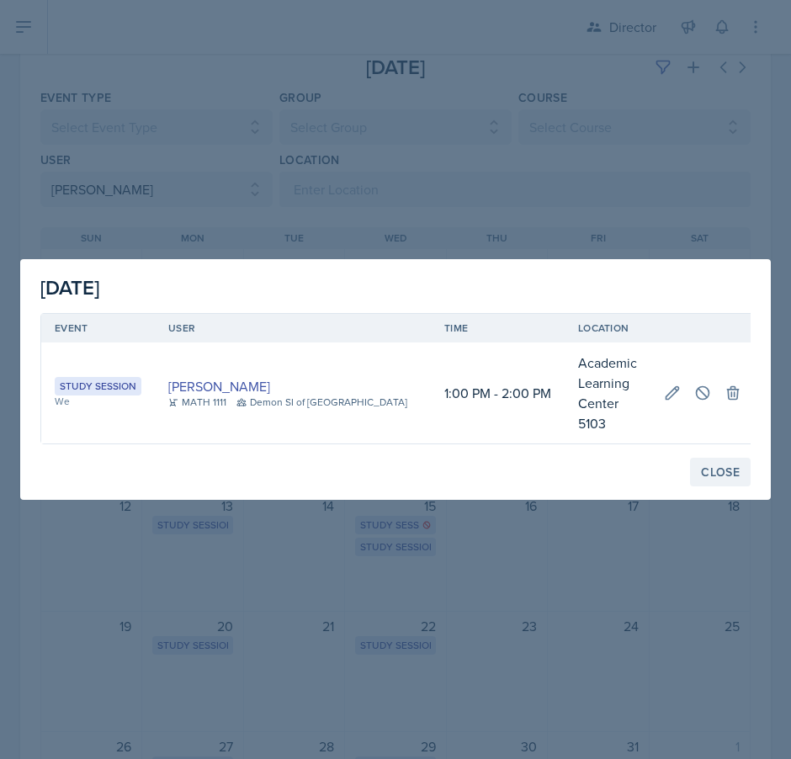
click at [723, 472] on button "Close" at bounding box center [720, 472] width 61 height 29
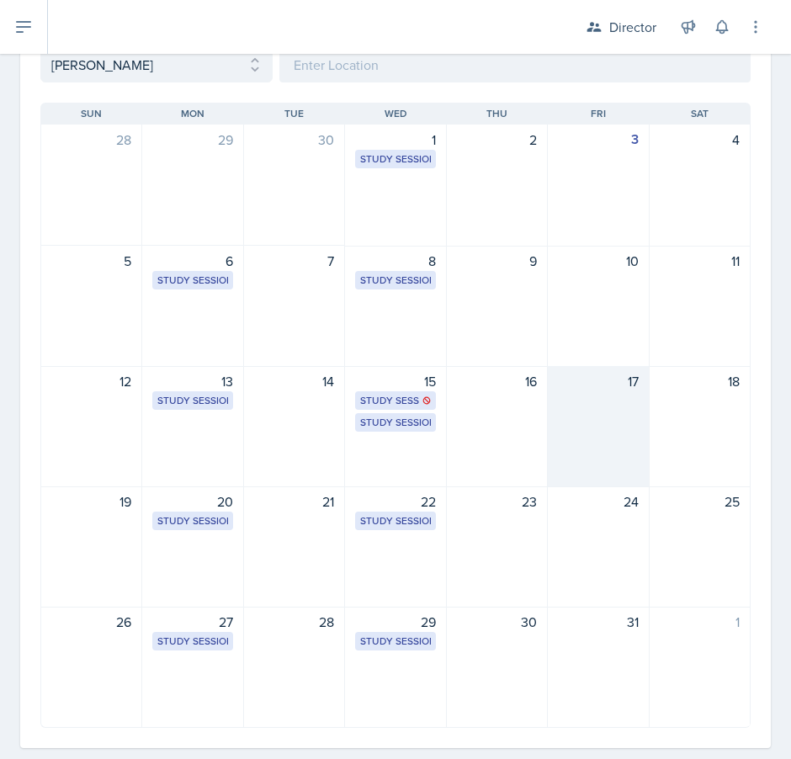
scroll to position [253, 0]
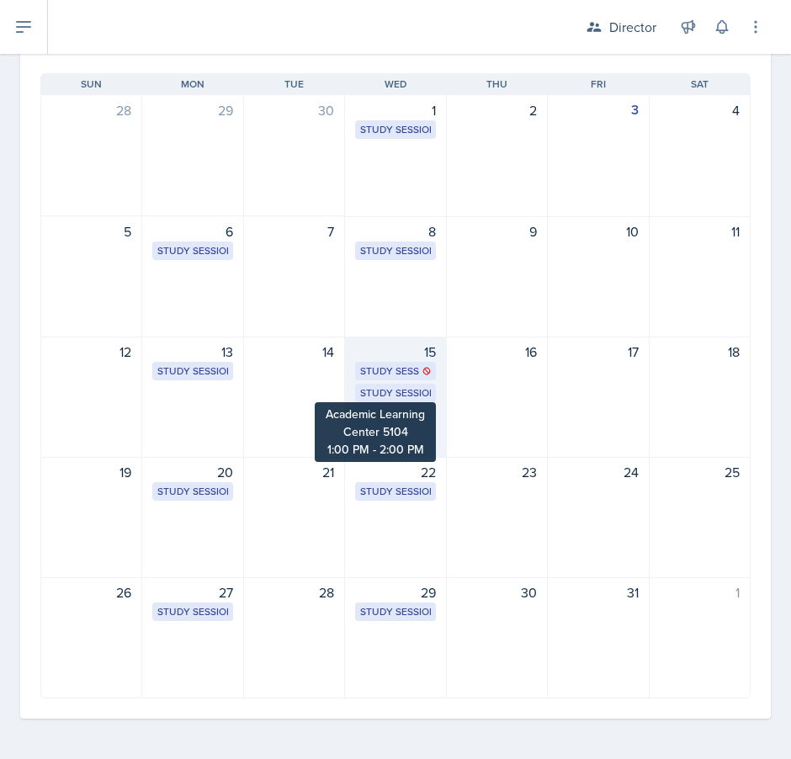
click at [391, 392] on div "Study Session" at bounding box center [395, 392] width 70 height 15
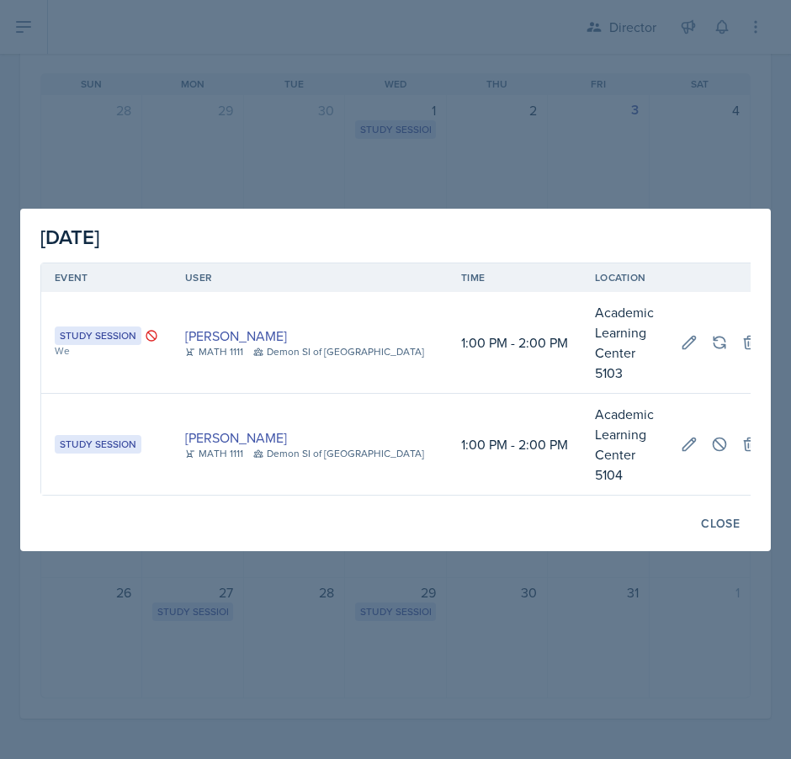
click at [713, 483] on div "[DATE] Event User Time Location Study Session We [PERSON_NAME] MATH 1111 Demon …" at bounding box center [395, 380] width 750 height 342
click at [713, 517] on div "Close" at bounding box center [720, 523] width 39 height 13
